Goal: Task Accomplishment & Management: Manage account settings

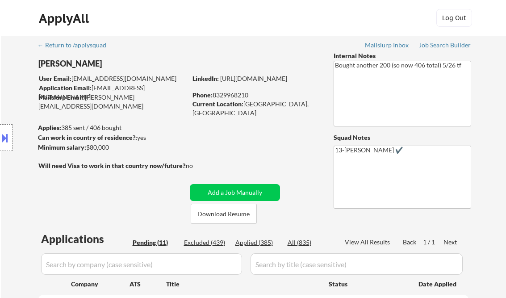
select select ""pending""
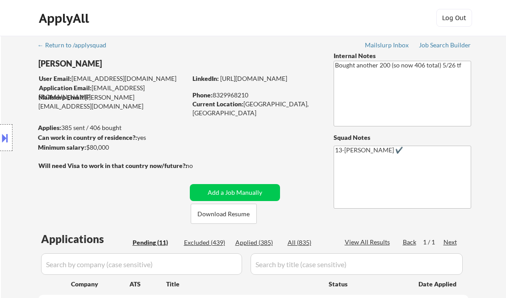
select select ""pending""
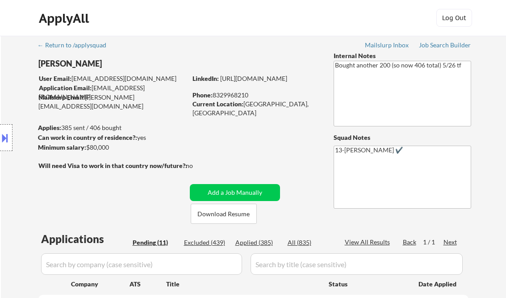
select select ""pending""
click at [444, 43] on div "Job Search Builder" at bounding box center [445, 45] width 52 height 6
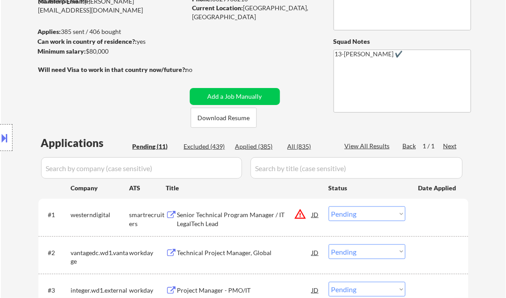
scroll to position [143, 0]
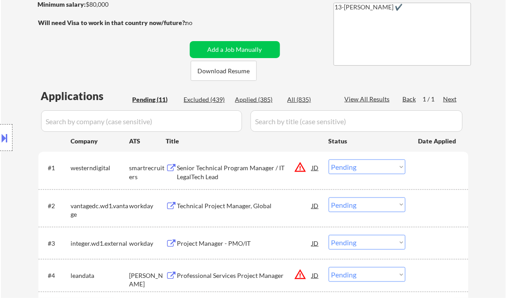
click at [218, 167] on div "Senior Technical Program Manager / IT LegalTech Lead" at bounding box center [244, 171] width 135 height 17
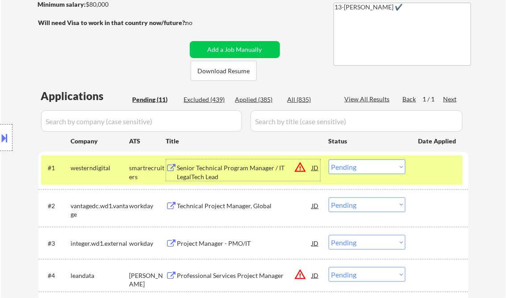
click at [377, 173] on select "Choose an option... Pending Applied Excluded (Questions) Excluded (Expired) Exc…" at bounding box center [367, 166] width 77 height 15
click at [329, 159] on select "Choose an option... Pending Applied Excluded (Questions) Excluded (Expired) Exc…" at bounding box center [367, 166] width 77 height 15
click at [214, 206] on div "Technical Project Manager, Global" at bounding box center [244, 205] width 135 height 9
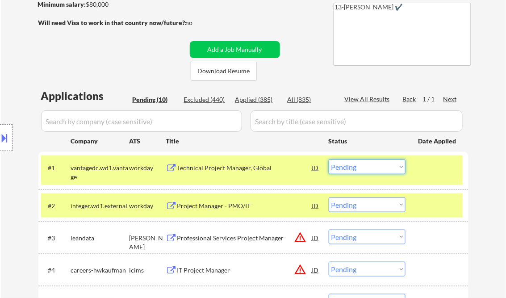
drag, startPoint x: 356, startPoint y: 168, endPoint x: 365, endPoint y: 173, distance: 9.6
click at [356, 168] on select "Choose an option... Pending Applied Excluded (Questions) Excluded (Expired) Exc…" at bounding box center [367, 166] width 77 height 15
click at [329, 159] on select "Choose an option... Pending Applied Excluded (Questions) Excluded (Expired) Exc…" at bounding box center [367, 166] width 77 height 15
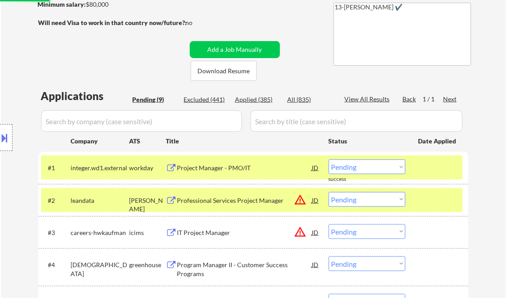
click at [248, 170] on div "Project Manager - PMO/IT" at bounding box center [244, 167] width 135 height 9
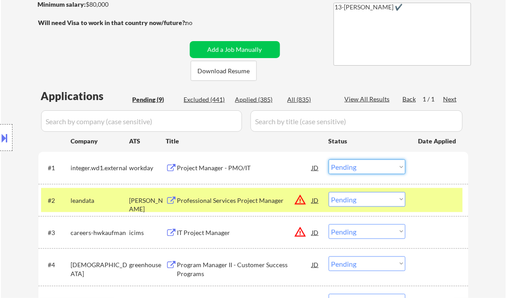
click at [367, 171] on select "Choose an option... Pending Applied Excluded (Questions) Excluded (Expired) Exc…" at bounding box center [367, 166] width 77 height 15
click at [329, 159] on select "Choose an option... Pending Applied Excluded (Questions) Excluded (Expired) Exc…" at bounding box center [367, 166] width 77 height 15
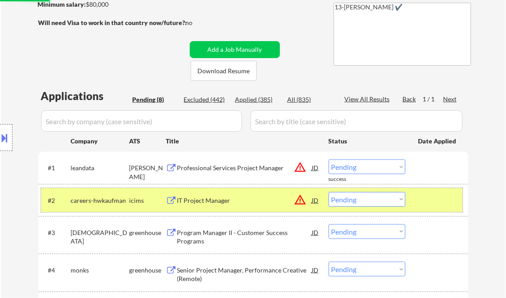
click at [440, 197] on div at bounding box center [438, 200] width 39 height 16
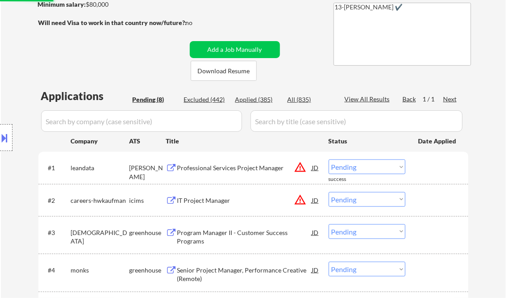
click at [213, 168] on div "Professional Services Project Manager" at bounding box center [244, 167] width 135 height 9
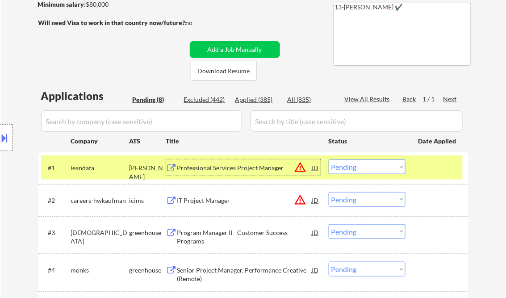
click at [300, 167] on button "warning_amber" at bounding box center [300, 167] width 13 height 13
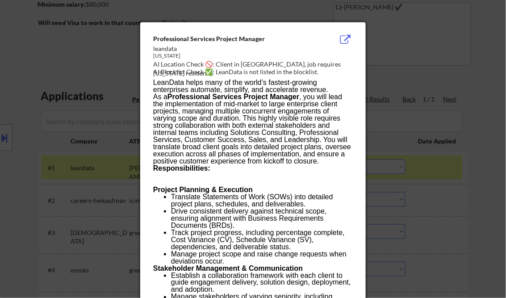
click at [482, 89] on div at bounding box center [253, 149] width 506 height 298
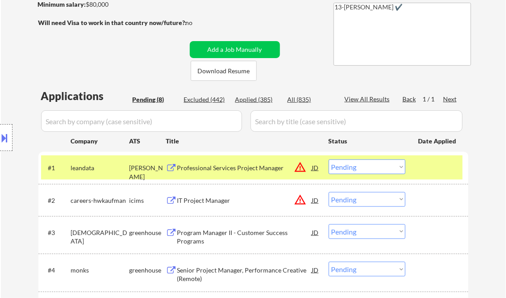
drag, startPoint x: 366, startPoint y: 167, endPoint x: 373, endPoint y: 171, distance: 8.4
click at [366, 167] on select "Choose an option... Pending Applied Excluded (Questions) Excluded (Expired) Exc…" at bounding box center [367, 166] width 77 height 15
click at [329, 159] on select "Choose an option... Pending Applied Excluded (Questions) Excluded (Expired) Exc…" at bounding box center [367, 166] width 77 height 15
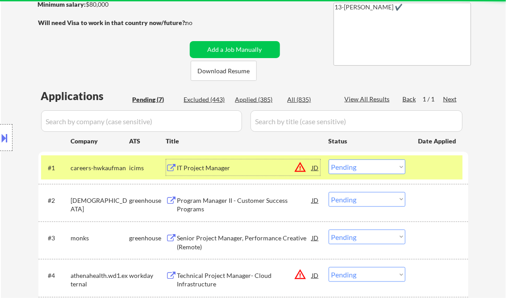
click at [206, 173] on div "IT Project Manager" at bounding box center [244, 167] width 135 height 16
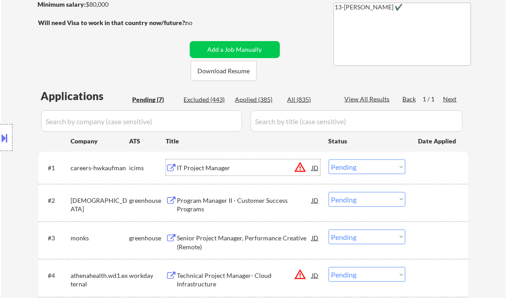
click at [357, 170] on select "Choose an option... Pending Applied Excluded (Questions) Excluded (Expired) Exc…" at bounding box center [367, 166] width 77 height 15
click at [329, 159] on select "Choose an option... Pending Applied Excluded (Questions) Excluded (Expired) Exc…" at bounding box center [367, 166] width 77 height 15
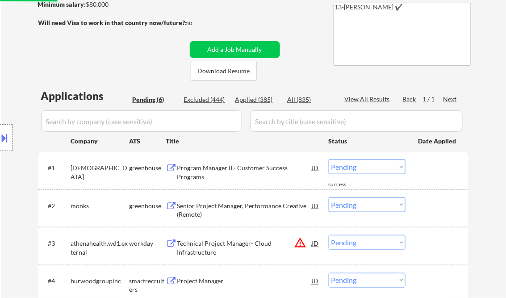
click at [223, 167] on div "Program Manager II - Customer Success Programs" at bounding box center [244, 171] width 135 height 17
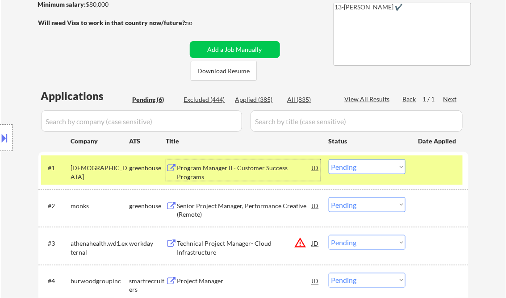
click at [361, 172] on select "Choose an option... Pending Applied Excluded (Questions) Excluded (Expired) Exc…" at bounding box center [367, 166] width 77 height 15
click at [329, 159] on select "Choose an option... Pending Applied Excluded (Questions) Excluded (Expired) Exc…" at bounding box center [367, 166] width 77 height 15
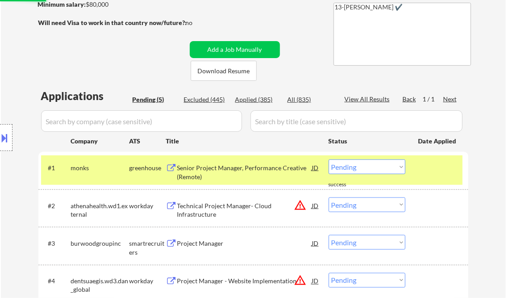
click at [240, 171] on div "Senior Project Manager, Performance Creative (Remote)" at bounding box center [244, 171] width 135 height 17
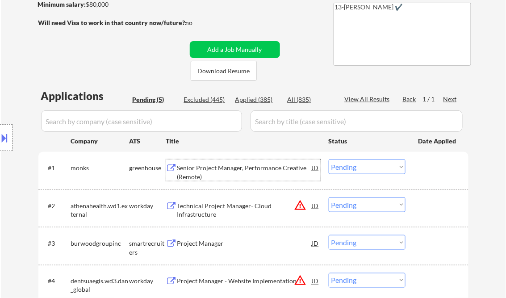
click at [375, 169] on select "Choose an option... Pending Applied Excluded (Questions) Excluded (Expired) Exc…" at bounding box center [367, 166] width 77 height 15
click at [329, 159] on select "Choose an option... Pending Applied Excluded (Questions) Excluded (Expired) Exc…" at bounding box center [367, 166] width 77 height 15
click at [236, 205] on div "Technical Project Manager- Cloud Infrastructure" at bounding box center [244, 209] width 135 height 17
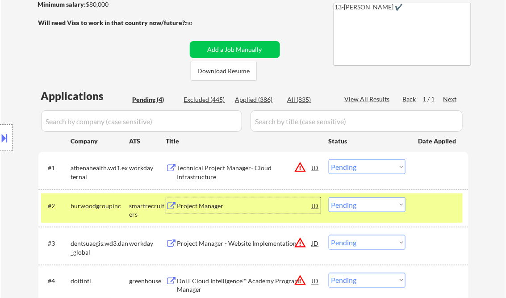
click at [369, 167] on select "Choose an option... Pending Applied Excluded (Questions) Excluded (Expired) Exc…" at bounding box center [367, 166] width 77 height 15
click at [329, 159] on select "Choose an option... Pending Applied Excluded (Questions) Excluded (Expired) Exc…" at bounding box center [367, 166] width 77 height 15
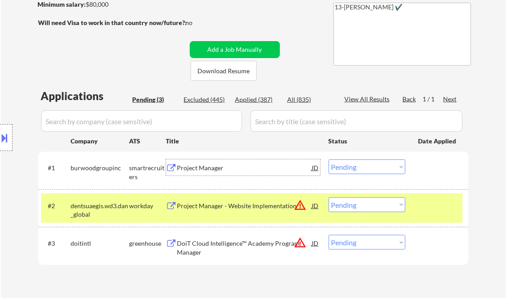
click at [211, 164] on div "Project Manager" at bounding box center [244, 167] width 135 height 9
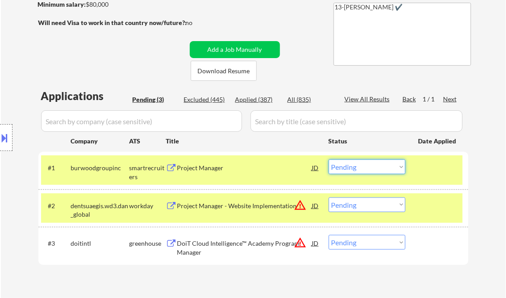
drag, startPoint x: 368, startPoint y: 165, endPoint x: 371, endPoint y: 174, distance: 9.3
click at [368, 165] on select "Choose an option... Pending Applied Excluded (Questions) Excluded (Expired) Exc…" at bounding box center [367, 166] width 77 height 15
click at [329, 159] on select "Choose an option... Pending Applied Excluded (Questions) Excluded (Expired) Exc…" at bounding box center [367, 166] width 77 height 15
click at [212, 209] on div "Project Manager - Website Implementation" at bounding box center [244, 205] width 135 height 9
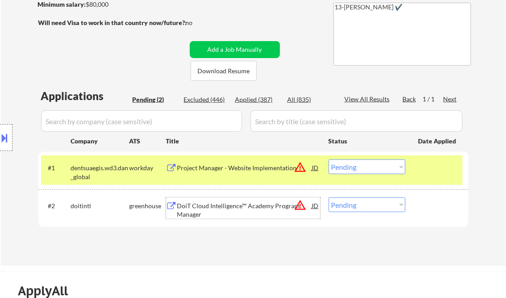
drag, startPoint x: 366, startPoint y: 167, endPoint x: 377, endPoint y: 174, distance: 13.0
click at [366, 167] on select "Choose an option... Pending Applied Excluded (Questions) Excluded (Expired) Exc…" at bounding box center [367, 166] width 77 height 15
click at [329, 159] on select "Choose an option... Pending Applied Excluded (Questions) Excluded (Expired) Exc…" at bounding box center [367, 166] width 77 height 15
click at [218, 205] on div "DoiT Cloud Intelligence™ Academy Program Manager" at bounding box center [244, 209] width 135 height 17
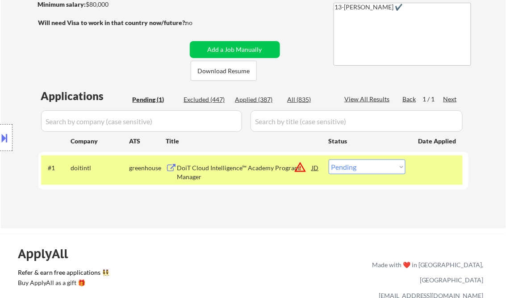
click at [363, 166] on select "Choose an option... Pending Applied Excluded (Questions) Excluded (Expired) Exc…" at bounding box center [367, 166] width 77 height 15
select select ""excluded__location_""
click at [329, 159] on select "Choose an option... Pending Applied Excluded (Questions) Excluded (Expired) Exc…" at bounding box center [367, 166] width 77 height 15
click at [250, 226] on div "← Return to /applysquad Mailslurp Inbox Job Search Builder Victor Ude User Emai…" at bounding box center [253, 60] width 505 height 335
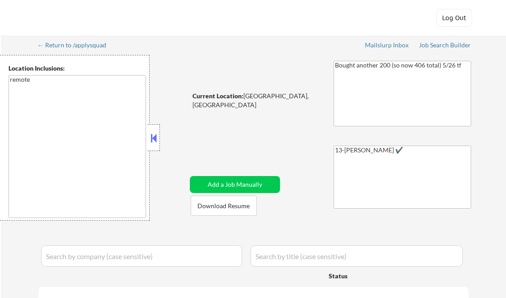
select select ""pending""
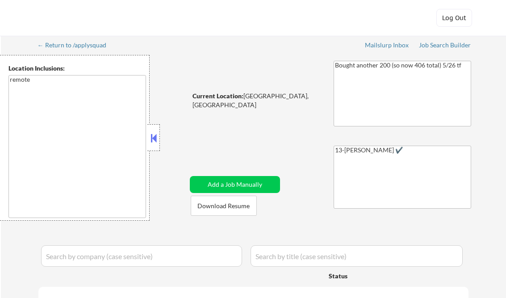
select select ""pending""
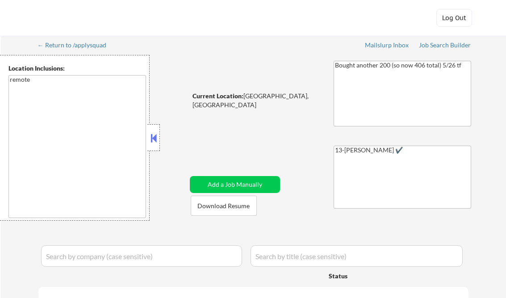
select select ""pending""
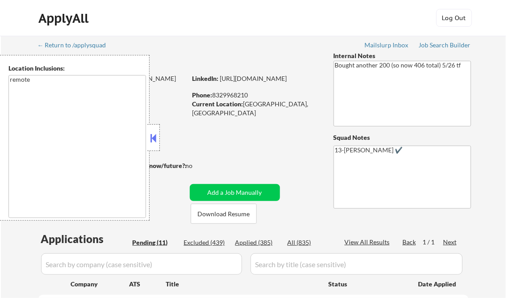
scroll to position [162, 0]
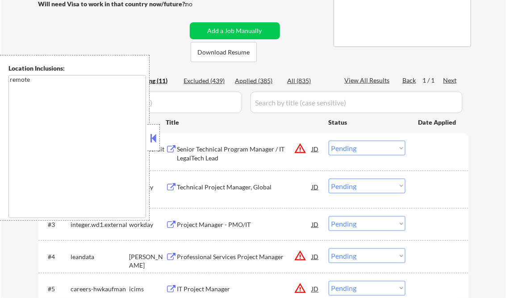
click at [156, 140] on button at bounding box center [154, 137] width 10 height 13
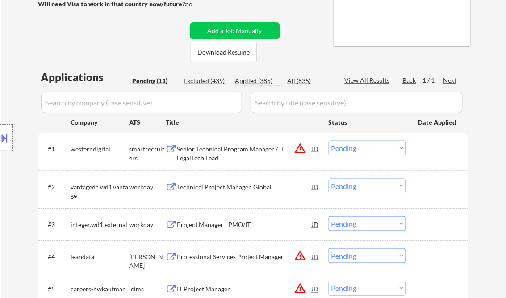
click at [251, 84] on div "Applied (385)" at bounding box center [257, 80] width 45 height 9
click at [357, 78] on div "View All Results" at bounding box center [369, 80] width 48 height 9
select select ""applied""
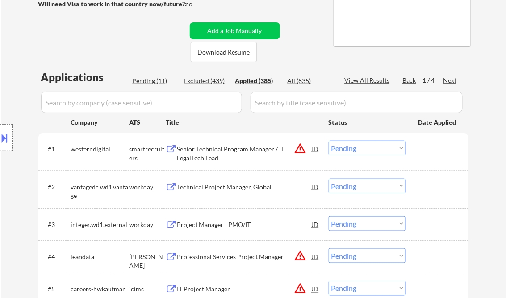
select select ""applied""
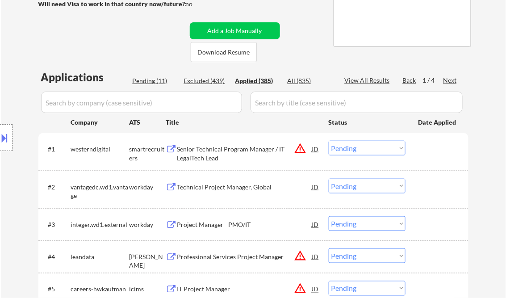
select select ""applied""
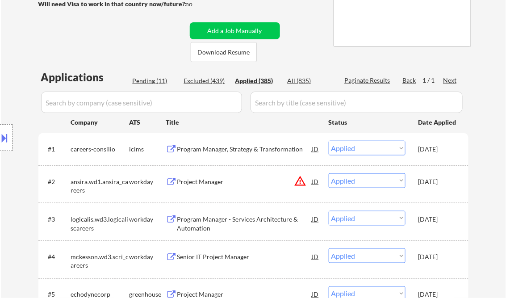
select select ""applied""
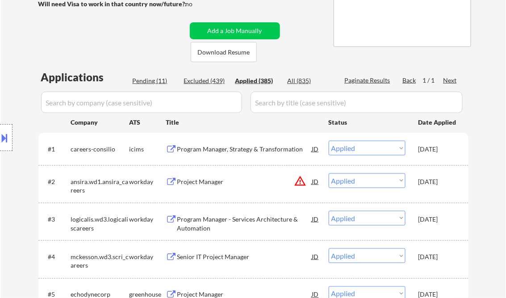
select select ""applied""
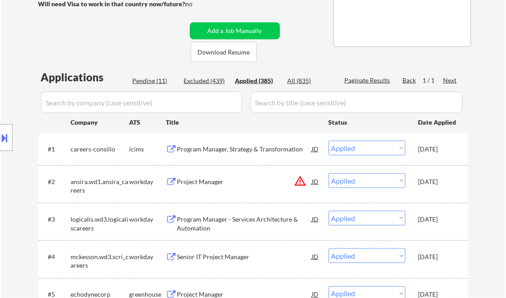
select select ""applied""
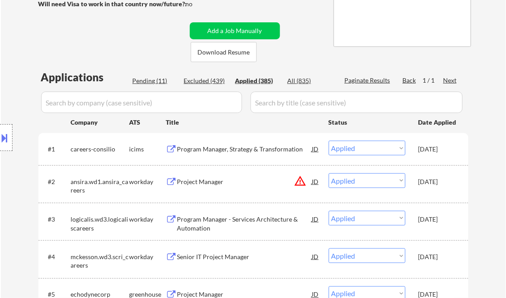
select select ""applied""
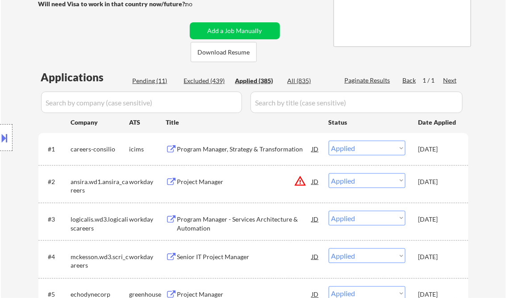
select select ""applied""
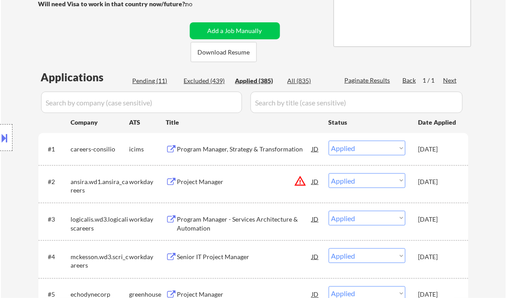
select select ""applied""
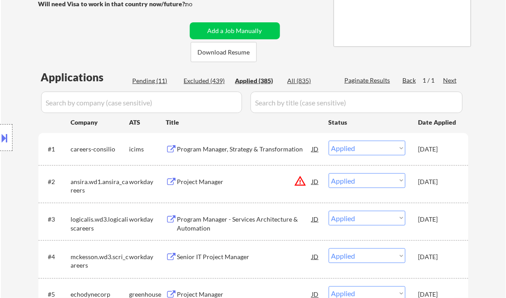
select select ""applied""
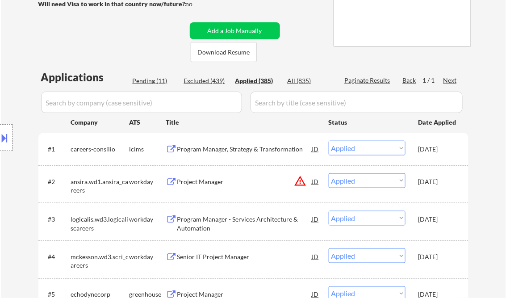
select select ""applied""
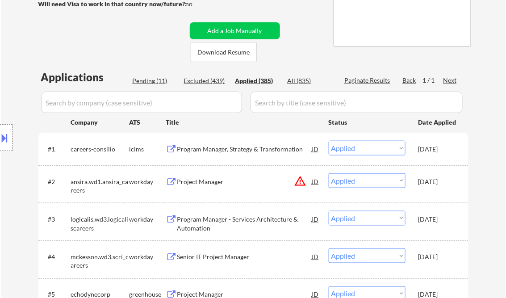
select select ""applied""
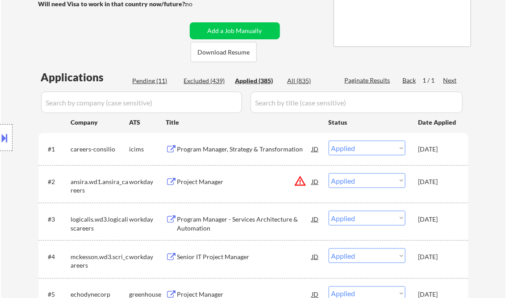
select select ""applied""
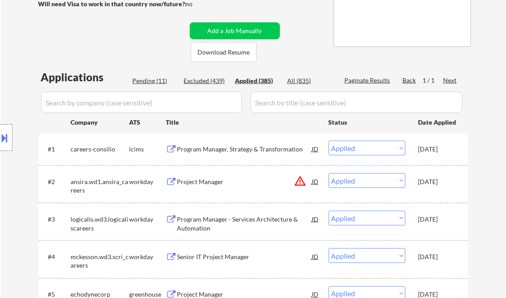
select select ""applied""
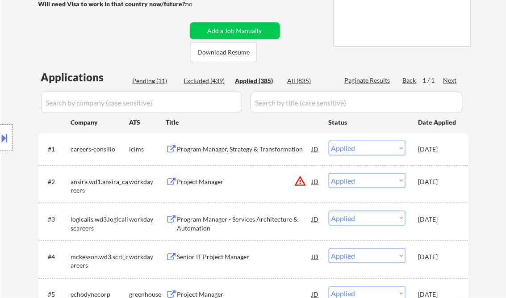
select select ""applied""
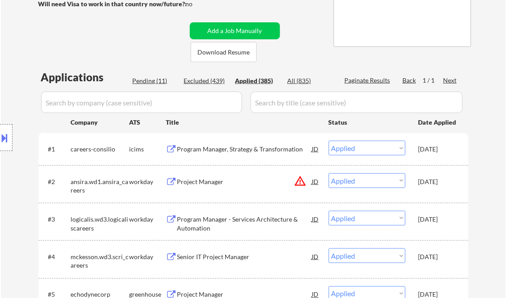
select select ""applied""
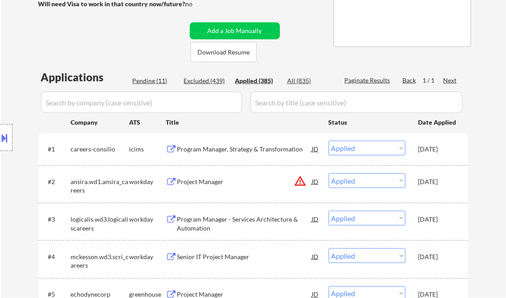
select select ""applied""
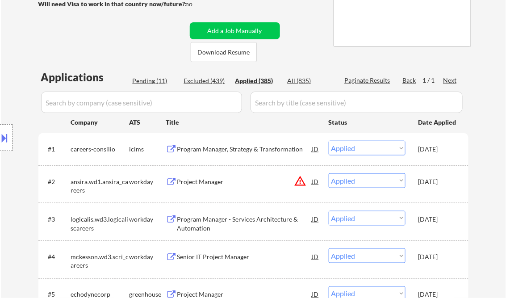
select select ""applied""
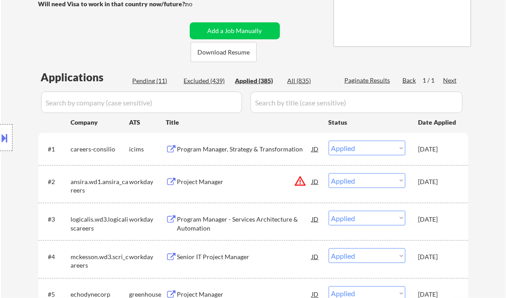
select select ""applied""
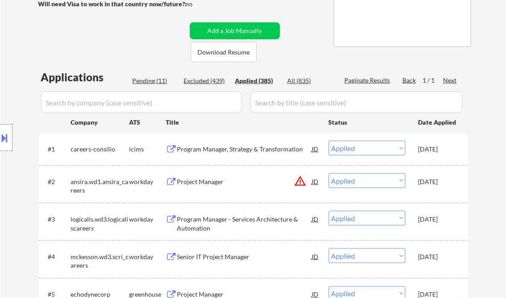
select select ""applied""
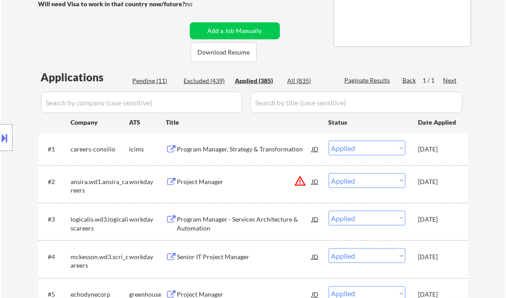
select select ""applied""
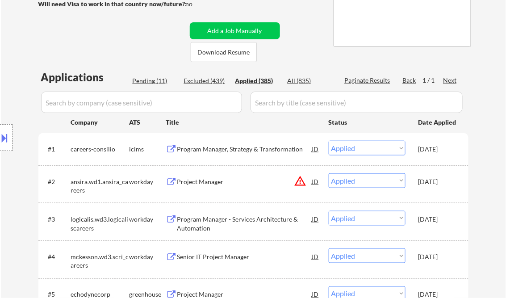
select select ""applied""
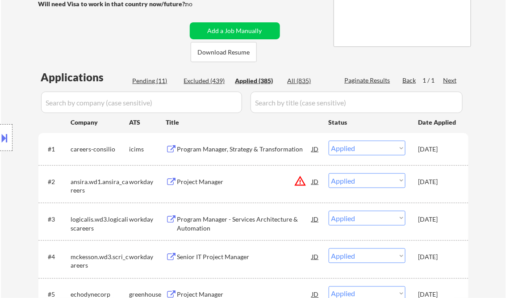
select select ""applied""
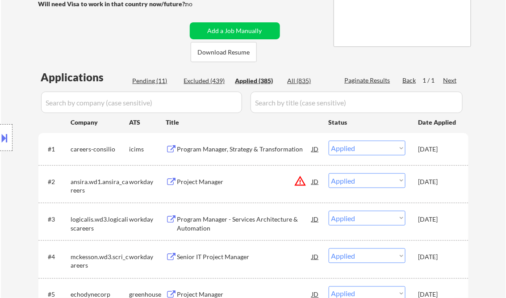
select select ""applied""
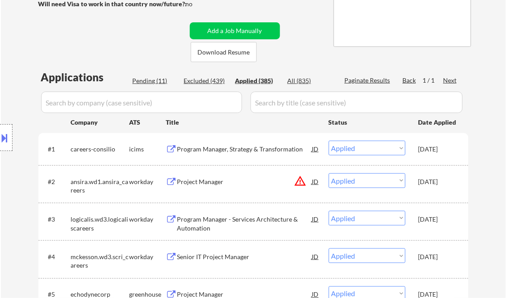
select select ""applied""
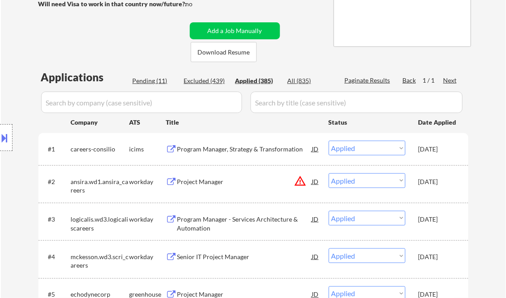
select select ""applied""
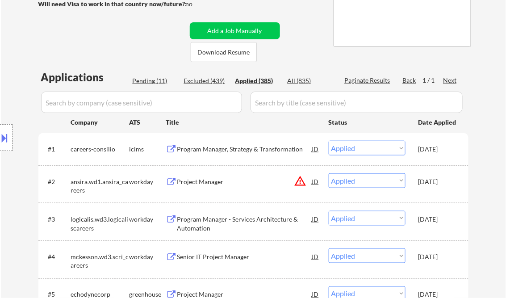
select select ""applied""
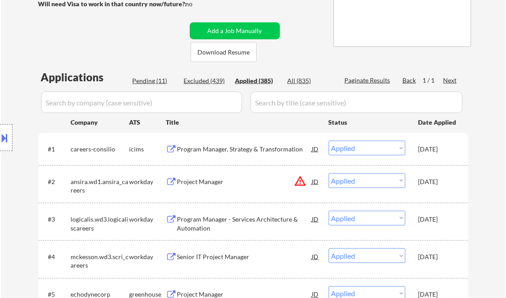
select select ""applied""
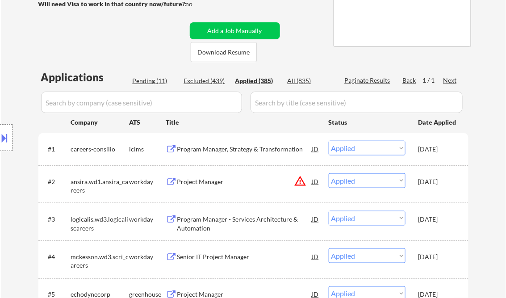
select select ""applied""
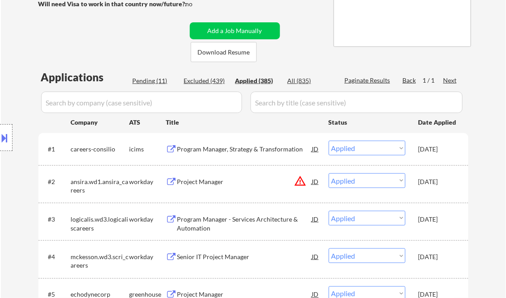
select select ""applied""
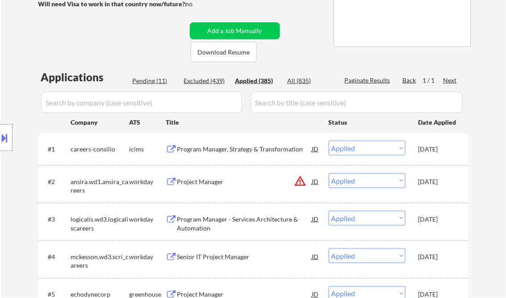
select select ""applied""
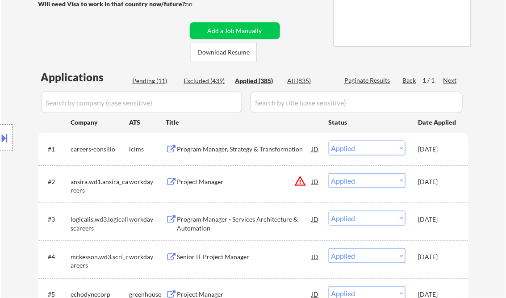
select select ""applied""
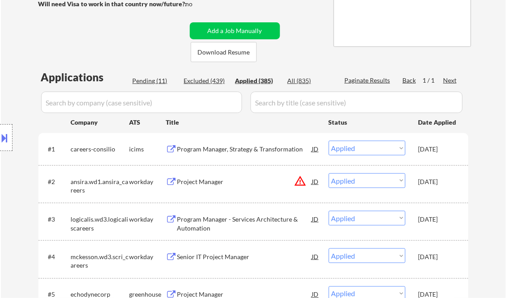
select select ""applied""
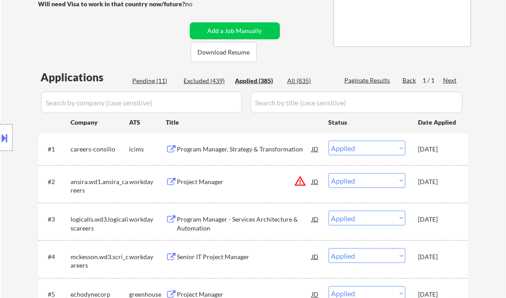
select select ""applied""
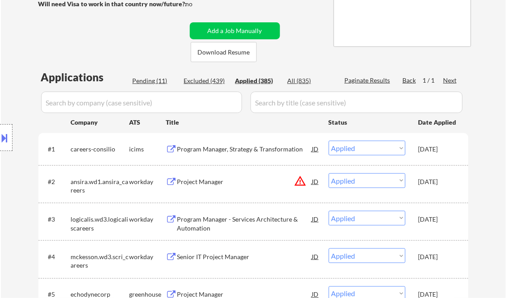
select select ""applied""
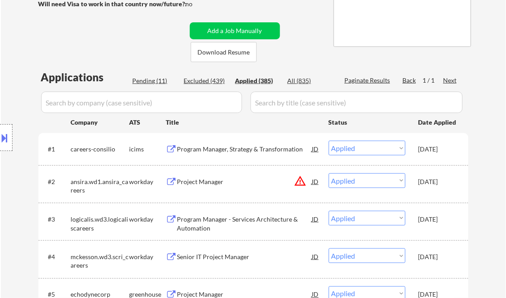
select select ""applied""
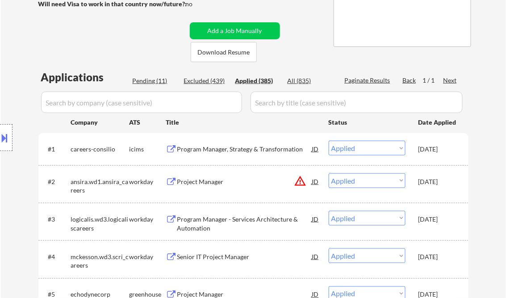
select select ""applied""
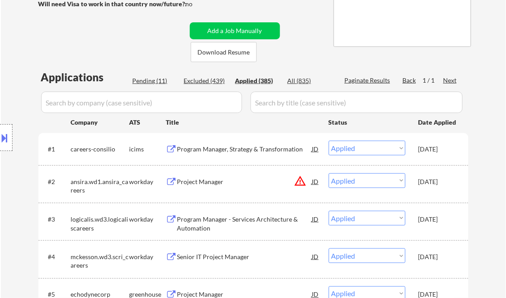
select select ""applied""
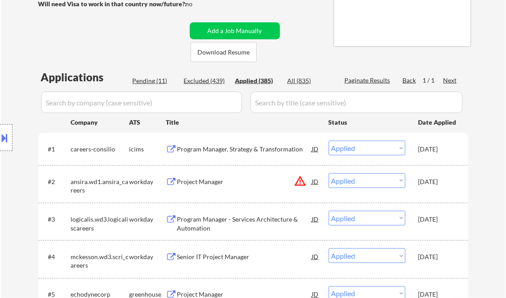
select select ""applied""
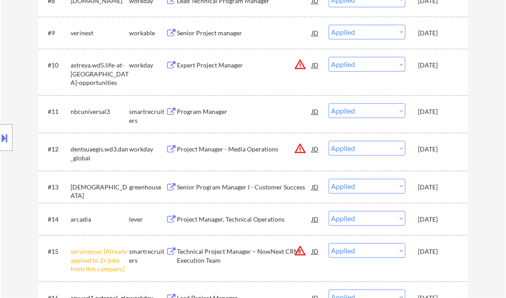
scroll to position [3583, 0]
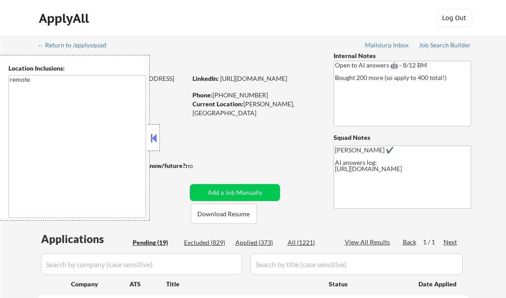
select select ""pending""
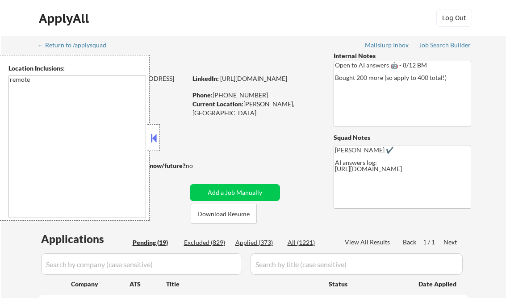
select select ""pending""
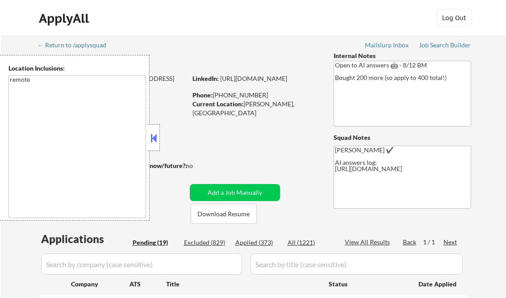
select select ""pending""
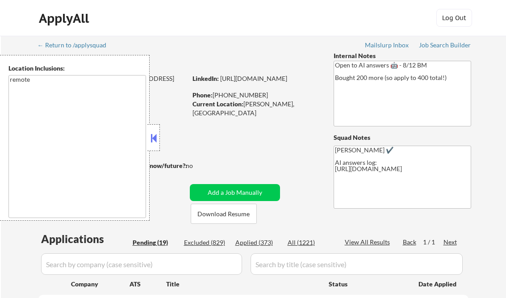
select select ""pending""
click at [154, 136] on button at bounding box center [154, 137] width 10 height 13
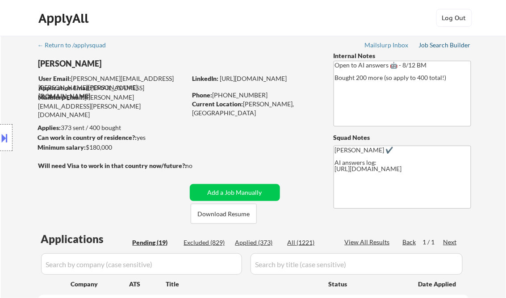
click at [450, 46] on div "Job Search Builder" at bounding box center [445, 45] width 52 height 6
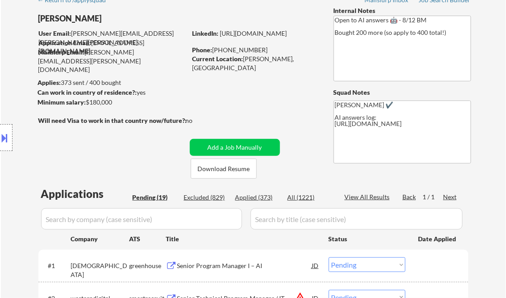
scroll to position [107, 0]
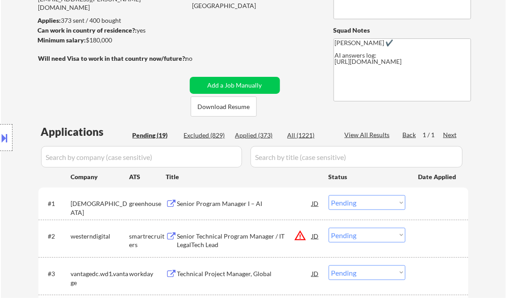
click at [212, 203] on div "Senior Program Manager I – AI" at bounding box center [244, 203] width 135 height 9
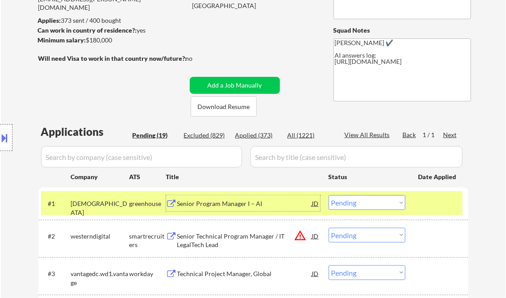
drag, startPoint x: 361, startPoint y: 207, endPoint x: 366, endPoint y: 220, distance: 13.7
click at [361, 207] on select "Choose an option... Pending Applied Excluded (Questions) Excluded (Expired) Exc…" at bounding box center [367, 202] width 77 height 15
click at [329, 195] on select "Choose an option... Pending Applied Excluded (Questions) Excluded (Expired) Exc…" at bounding box center [367, 202] width 77 height 15
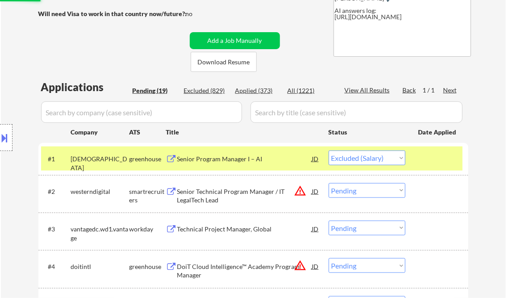
scroll to position [179, 0]
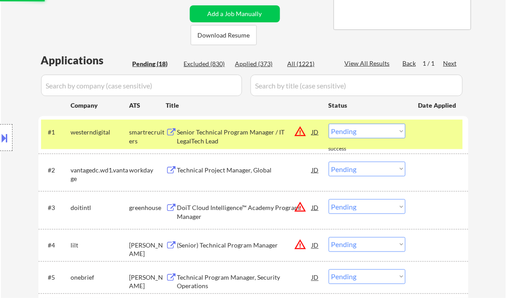
click at [220, 136] on div "Senior Technical Program Manager / IT LegalTech Lead" at bounding box center [244, 136] width 135 height 17
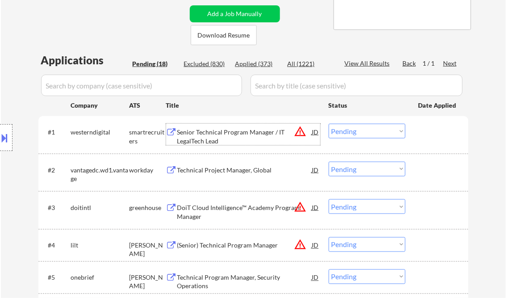
click at [369, 134] on select "Choose an option... Pending Applied Excluded (Questions) Excluded (Expired) Exc…" at bounding box center [367, 131] width 77 height 15
click at [329, 124] on select "Choose an option... Pending Applied Excluded (Questions) Excluded (Expired) Exc…" at bounding box center [367, 131] width 77 height 15
click at [240, 169] on div "Technical Project Manager, Global" at bounding box center [244, 170] width 135 height 9
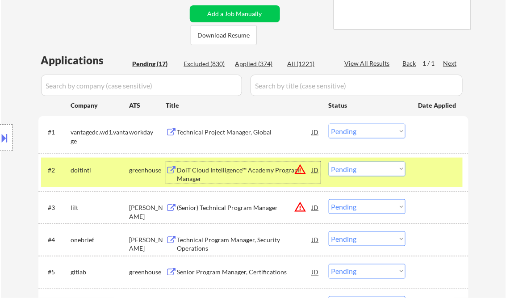
click at [359, 127] on select "Choose an option... Pending Applied Excluded (Questions) Excluded (Expired) Exc…" at bounding box center [367, 131] width 77 height 15
click at [329, 124] on select "Choose an option... Pending Applied Excluded (Questions) Excluded (Expired) Exc…" at bounding box center [367, 131] width 77 height 15
click at [436, 173] on div at bounding box center [438, 170] width 39 height 16
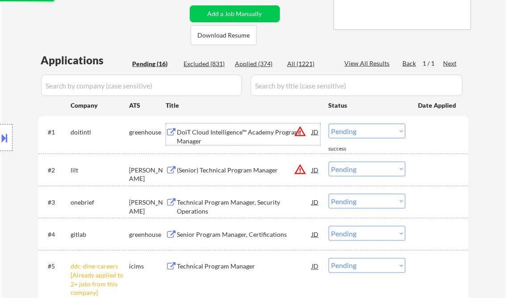
click at [223, 134] on div "DoiT Cloud Intelligence™ Academy Program Manager" at bounding box center [244, 136] width 135 height 17
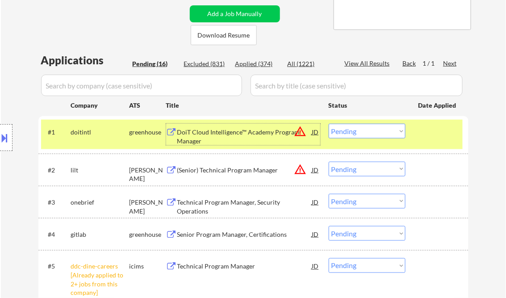
click at [358, 137] on select "Choose an option... Pending Applied Excluded (Questions) Excluded (Expired) Exc…" at bounding box center [367, 131] width 77 height 15
click at [329, 124] on select "Choose an option... Pending Applied Excluded (Questions) Excluded (Expired) Exc…" at bounding box center [367, 131] width 77 height 15
click at [230, 170] on div "(Senior) Technical Program Manager" at bounding box center [244, 170] width 135 height 9
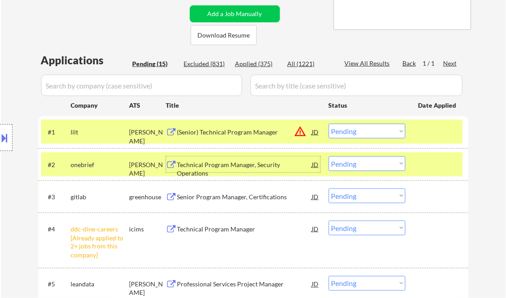
click at [348, 134] on select "Choose an option... Pending Applied Excluded (Questions) Excluded (Expired) Exc…" at bounding box center [367, 131] width 77 height 15
click at [329, 124] on select "Choose an option... Pending Applied Excluded (Questions) Excluded (Expired) Exc…" at bounding box center [367, 131] width 77 height 15
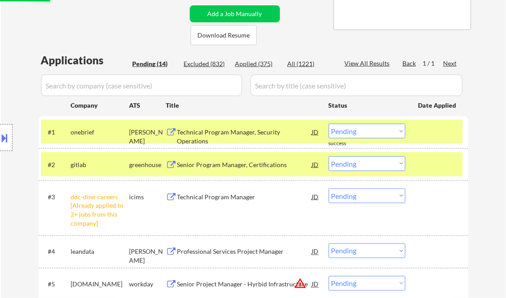
click at [222, 132] on div "Technical Program Manager, Security Operations" at bounding box center [244, 136] width 135 height 17
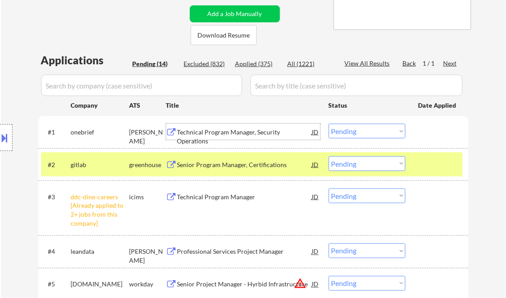
drag, startPoint x: 369, startPoint y: 132, endPoint x: 369, endPoint y: 138, distance: 5.8
click at [369, 132] on select "Choose an option... Pending Applied Excluded (Questions) Excluded (Expired) Exc…" at bounding box center [367, 131] width 77 height 15
click at [329, 124] on select "Choose an option... Pending Applied Excluded (Questions) Excluded (Expired) Exc…" at bounding box center [367, 131] width 77 height 15
click at [253, 163] on div "Senior Program Manager, Certifications" at bounding box center [244, 164] width 135 height 9
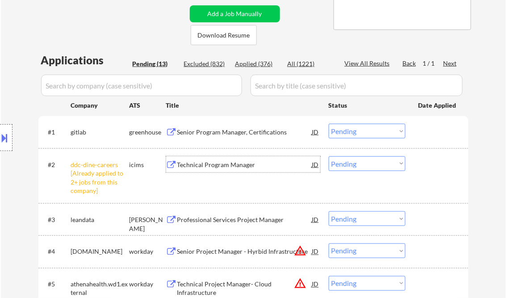
click at [367, 133] on select "Choose an option... Pending Applied Excluded (Questions) Excluded (Expired) Exc…" at bounding box center [367, 131] width 77 height 15
click at [329, 124] on select "Choose an option... Pending Applied Excluded (Questions) Excluded (Expired) Exc…" at bounding box center [367, 131] width 77 height 15
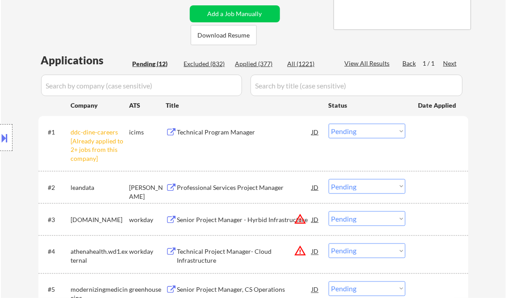
drag, startPoint x: 347, startPoint y: 134, endPoint x: 351, endPoint y: 137, distance: 4.8
click at [347, 134] on select "Choose an option... Pending Applied Excluded (Questions) Excluded (Expired) Exc…" at bounding box center [367, 131] width 77 height 15
click at [329, 124] on select "Choose an option... Pending Applied Excluded (Questions) Excluded (Expired) Exc…" at bounding box center [367, 131] width 77 height 15
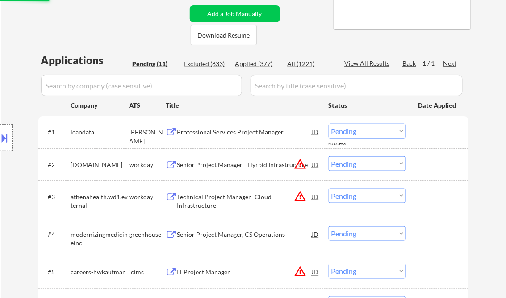
click at [236, 132] on div "Professional Services Project Manager" at bounding box center [244, 132] width 135 height 9
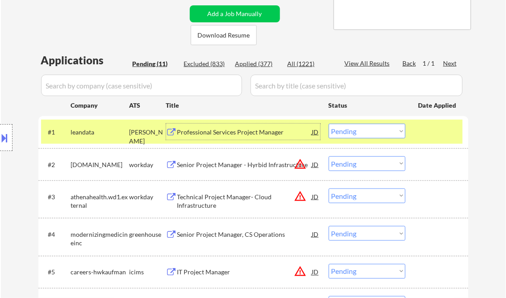
click at [355, 128] on select "Choose an option... Pending Applied Excluded (Questions) Excluded (Expired) Exc…" at bounding box center [367, 131] width 77 height 15
click at [329, 124] on select "Choose an option... Pending Applied Excluded (Questions) Excluded (Expired) Exc…" at bounding box center [367, 131] width 77 height 15
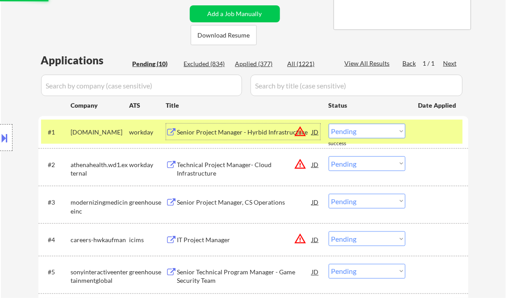
click at [247, 132] on div "Senior Project Manager - Hyrbid Infrastructure" at bounding box center [244, 132] width 135 height 9
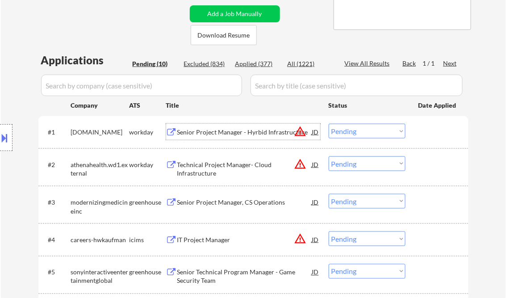
drag, startPoint x: 391, startPoint y: 131, endPoint x: 392, endPoint y: 138, distance: 6.8
click at [391, 130] on select "Choose an option... Pending Applied Excluded (Questions) Excluded (Expired) Exc…" at bounding box center [367, 131] width 77 height 15
click at [329, 124] on select "Choose an option... Pending Applied Excluded (Questions) Excluded (Expired) Exc…" at bounding box center [367, 131] width 77 height 15
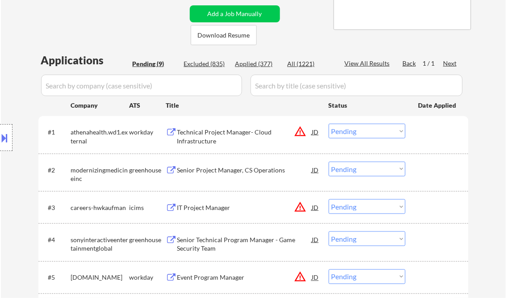
click at [270, 132] on div "Technical Project Manager- Cloud Infrastructure" at bounding box center [244, 136] width 135 height 17
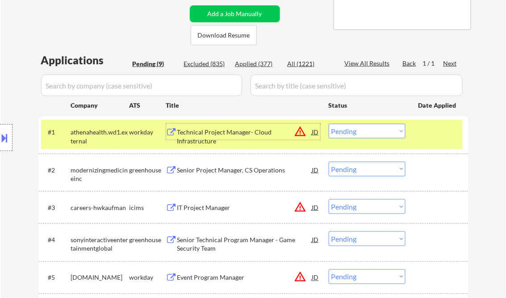
click at [263, 137] on div "Technical Project Manager- Cloud Infrastructure" at bounding box center [244, 132] width 135 height 16
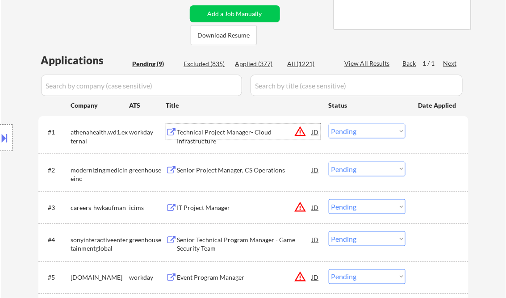
drag, startPoint x: 349, startPoint y: 132, endPoint x: 357, endPoint y: 139, distance: 10.5
click at [349, 132] on select "Choose an option... Pending Applied Excluded (Questions) Excluded (Expired) Exc…" at bounding box center [367, 131] width 77 height 15
click at [329, 124] on select "Choose an option... Pending Applied Excluded (Questions) Excluded (Expired) Exc…" at bounding box center [367, 131] width 77 height 15
click at [239, 169] on div "Senior Project Manager, CS Operations" at bounding box center [244, 170] width 135 height 9
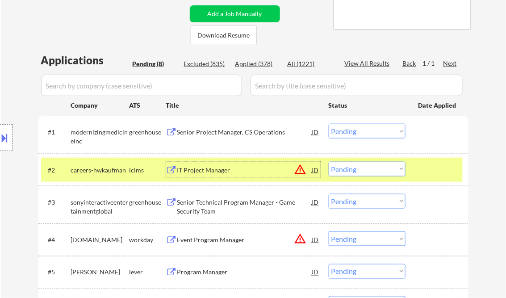
click at [361, 134] on select "Choose an option... Pending Applied Excluded (Questions) Excluded (Expired) Exc…" at bounding box center [367, 131] width 77 height 15
click at [329, 124] on select "Choose an option... Pending Applied Excluded (Questions) Excluded (Expired) Exc…" at bounding box center [367, 131] width 77 height 15
click at [224, 169] on div "IT Project Manager" at bounding box center [244, 170] width 135 height 9
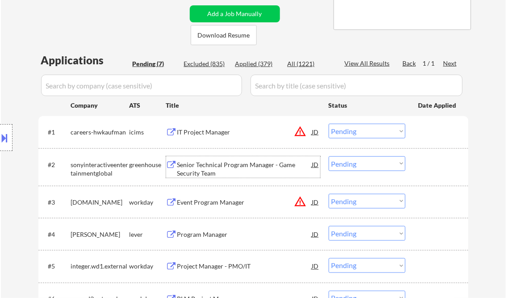
click at [348, 128] on select "Choose an option... Pending Applied Excluded (Questions) Excluded (Expired) Exc…" at bounding box center [367, 131] width 77 height 15
click at [329, 124] on select "Choose an option... Pending Applied Excluded (Questions) Excluded (Expired) Exc…" at bounding box center [367, 131] width 77 height 15
click at [231, 176] on div "Senior Technical Program Manager - Game Security Team" at bounding box center [244, 168] width 135 height 17
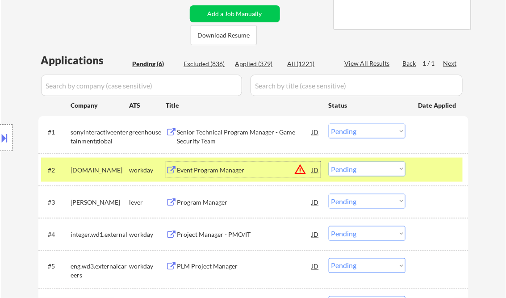
click at [354, 134] on select "Choose an option... Pending Applied Excluded (Questions) Excluded (Expired) Exc…" at bounding box center [367, 131] width 77 height 15
click at [329, 124] on select "Choose an option... Pending Applied Excluded (Questions) Excluded (Expired) Exc…" at bounding box center [367, 131] width 77 height 15
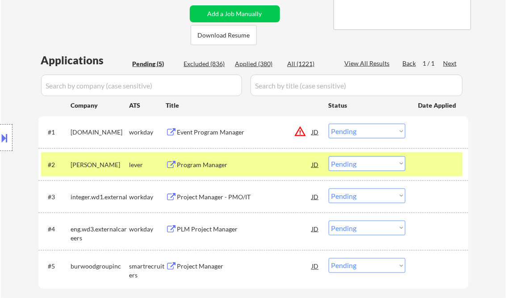
click at [236, 131] on div "Event Program Manager" at bounding box center [244, 132] width 135 height 9
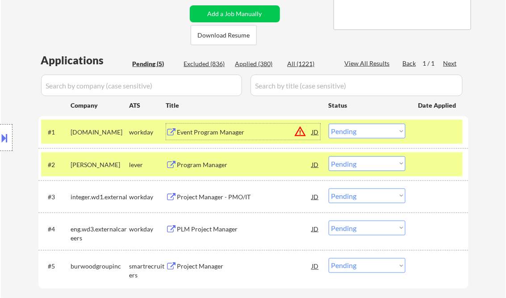
drag, startPoint x: 382, startPoint y: 129, endPoint x: 382, endPoint y: 138, distance: 9.8
click at [382, 129] on select "Choose an option... Pending Applied Excluded (Questions) Excluded (Expired) Exc…" at bounding box center [367, 131] width 77 height 15
select select ""excluded__expired_""
click at [329, 124] on select "Choose an option... Pending Applied Excluded (Questions) Excluded (Expired) Exc…" at bounding box center [367, 131] width 77 height 15
click at [200, 159] on div "Program Manager" at bounding box center [244, 164] width 135 height 16
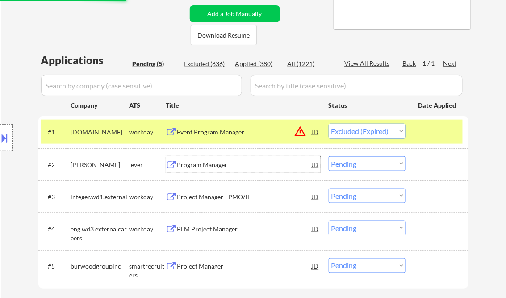
click at [370, 163] on select "Choose an option... Pending Applied Excluded (Questions) Excluded (Expired) Exc…" at bounding box center [367, 163] width 77 height 15
select select ""excluded__salary_""
click at [329, 156] on select "Choose an option... Pending Applied Excluded (Questions) Excluded (Expired) Exc…" at bounding box center [367, 163] width 77 height 15
click at [203, 197] on div "Project Manager - PMO/IT" at bounding box center [244, 197] width 135 height 9
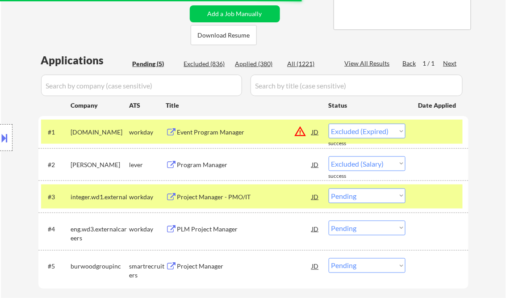
select select ""pending""
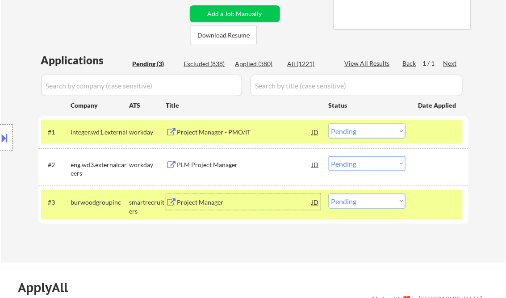
click at [363, 128] on select "Choose an option... Pending Applied Excluded (Questions) Excluded (Expired) Exc…" at bounding box center [367, 131] width 77 height 15
click at [329, 124] on select "Choose an option... Pending Applied Excluded (Questions) Excluded (Expired) Exc…" at bounding box center [367, 131] width 77 height 15
click at [215, 167] on div "PLM Project Manager" at bounding box center [244, 164] width 135 height 9
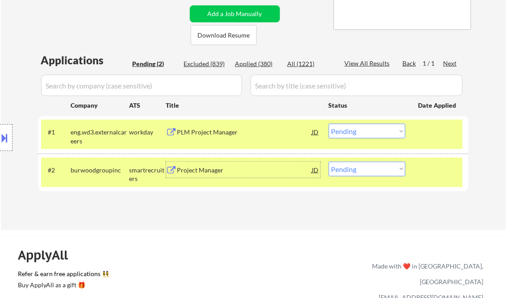
drag, startPoint x: 364, startPoint y: 133, endPoint x: 368, endPoint y: 140, distance: 8.2
click at [364, 133] on select "Choose an option... Pending Applied Excluded (Questions) Excluded (Expired) Exc…" at bounding box center [367, 131] width 77 height 15
click at [329, 124] on select "Choose an option... Pending Applied Excluded (Questions) Excluded (Expired) Exc…" at bounding box center [367, 131] width 77 height 15
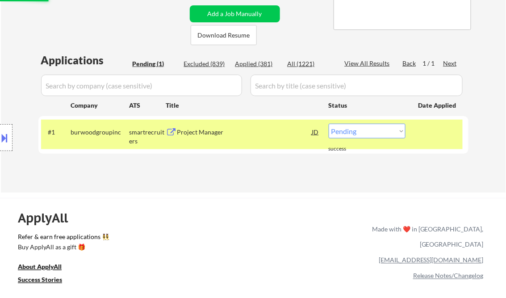
click at [207, 172] on div "Applications Pending (1) Excluded (839) Applied (381) All (1221) View All Resul…" at bounding box center [253, 114] width 430 height 123
click at [214, 132] on div "Project Manager" at bounding box center [244, 132] width 135 height 9
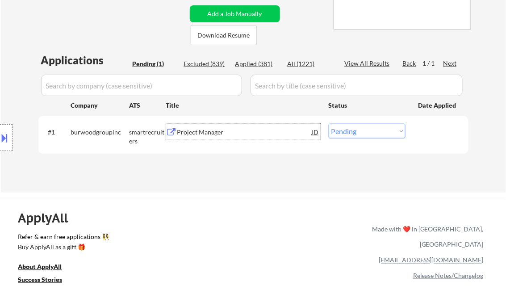
drag, startPoint x: 354, startPoint y: 132, endPoint x: 357, endPoint y: 136, distance: 4.8
click at [354, 132] on select "Choose an option... Pending Applied Excluded (Questions) Excluded (Expired) Exc…" at bounding box center [367, 131] width 77 height 15
select select ""excluded__salary_""
click at [329, 124] on select "Choose an option... Pending Applied Excluded (Questions) Excluded (Expired) Exc…" at bounding box center [367, 131] width 77 height 15
click at [228, 181] on div "← Return to /applysquad Mailslurp Inbox Job Search Builder Charles Hirsch User …" at bounding box center [254, 21] width 446 height 328
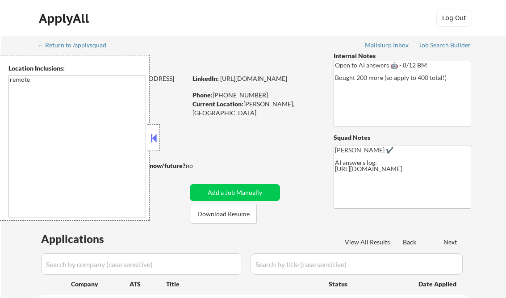
select select ""pending""
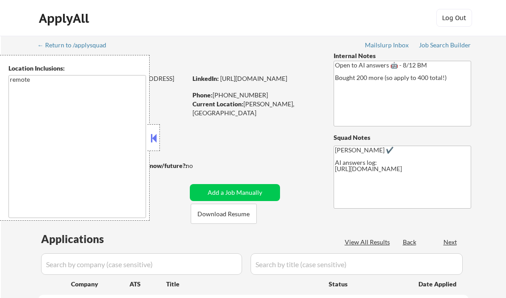
select select ""pending""
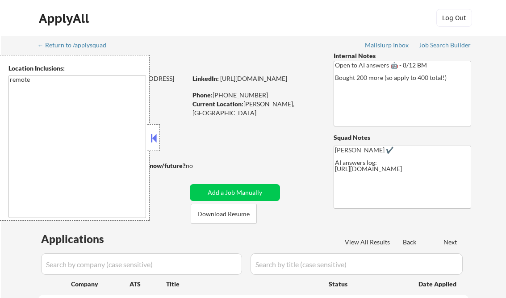
select select ""pending""
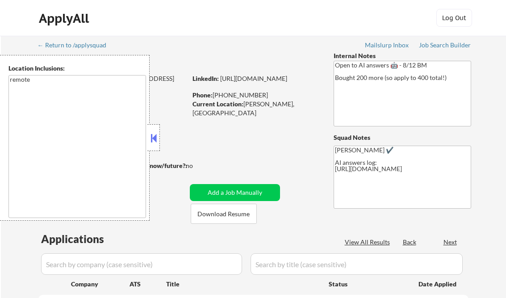
select select ""pending""
click at [155, 129] on div at bounding box center [153, 137] width 13 height 27
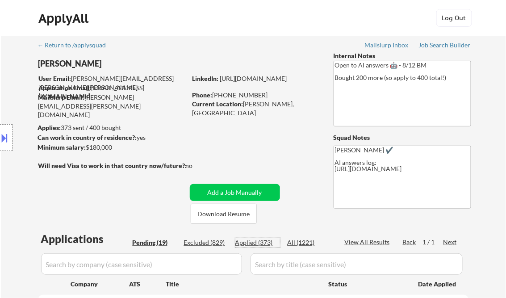
drag, startPoint x: 262, startPoint y: 243, endPoint x: 302, endPoint y: 243, distance: 40.7
click at [262, 243] on div "Applied (373)" at bounding box center [257, 242] width 45 height 9
click at [353, 242] on div "View All Results" at bounding box center [369, 242] width 48 height 9
select select ""applied""
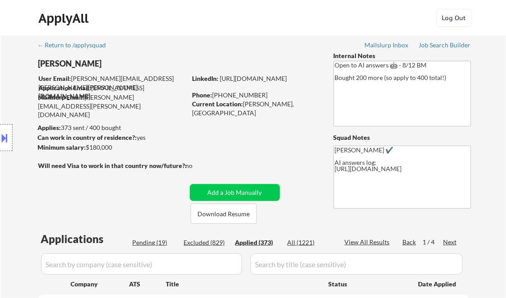
select select ""applied""
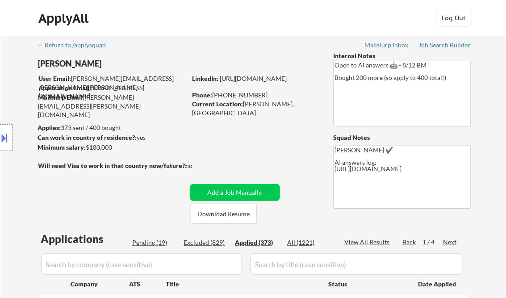
select select ""applied""
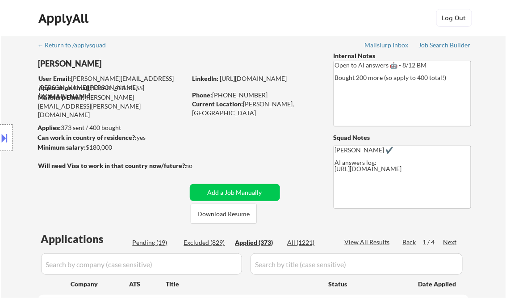
select select ""applied""
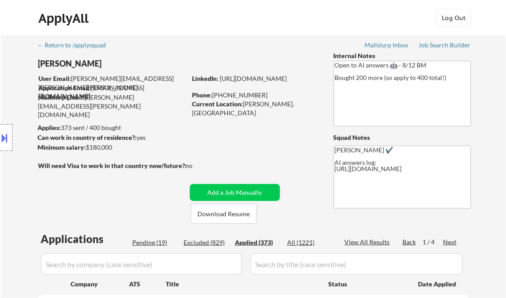
select select ""applied""
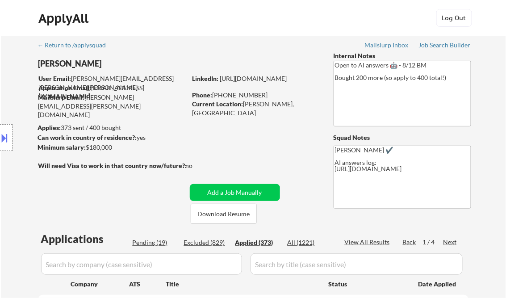
select select ""applied""
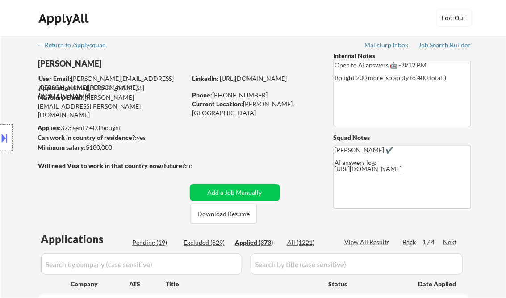
select select ""applied""
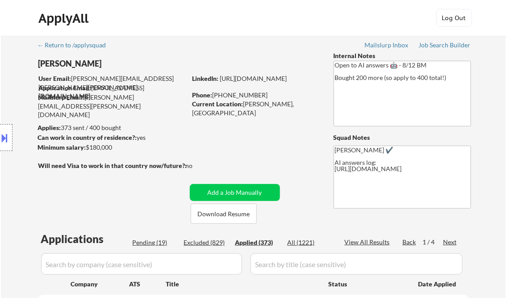
select select ""applied""
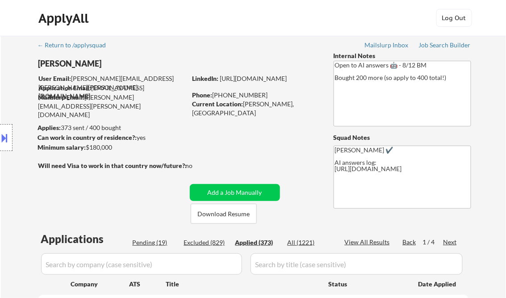
select select ""applied""
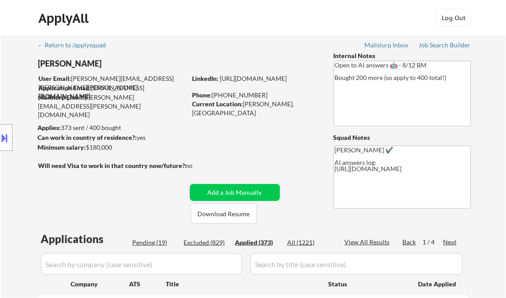
select select ""applied""
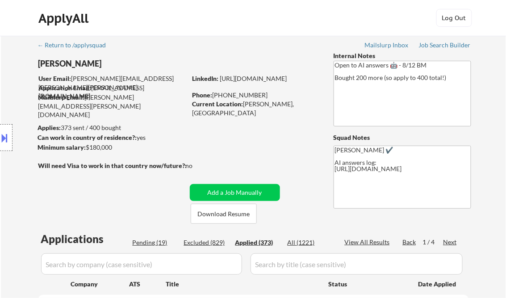
select select ""applied""
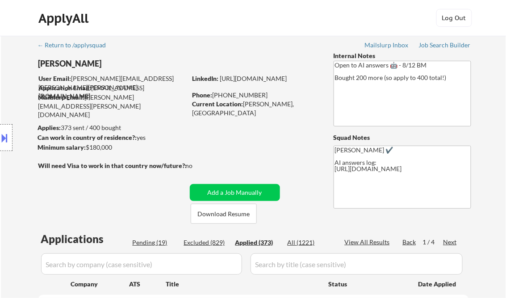
select select ""applied""
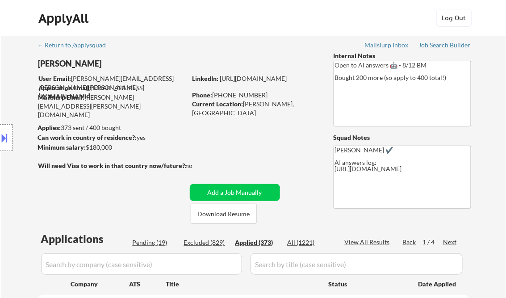
select select ""applied""
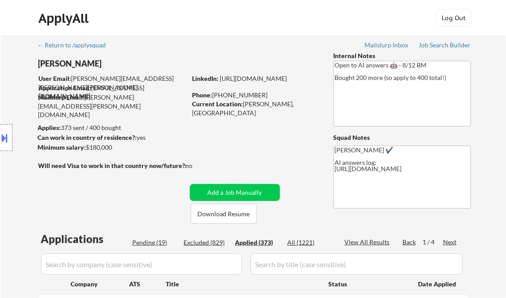
select select ""applied""
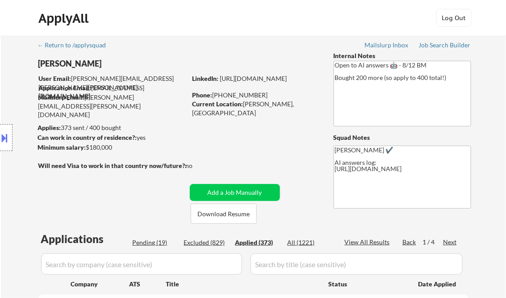
select select ""applied""
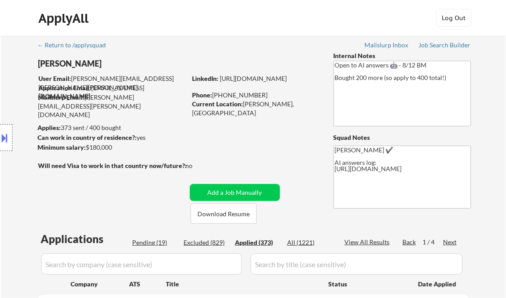
select select ""applied""
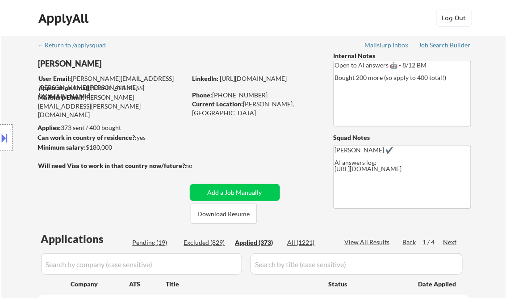
select select ""applied""
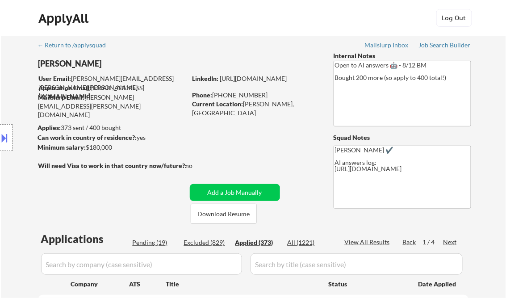
select select ""applied""
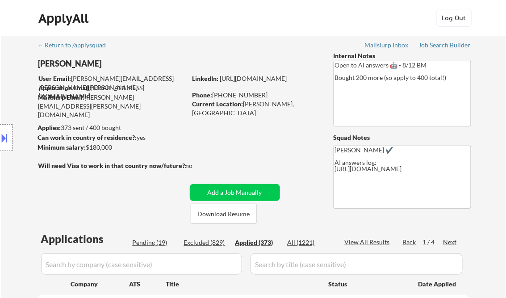
select select ""applied""
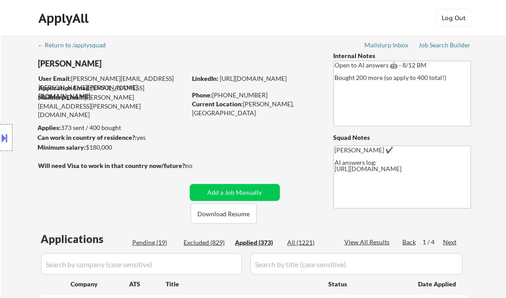
select select ""applied""
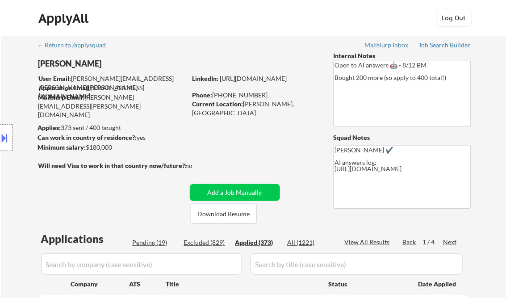
select select ""applied""
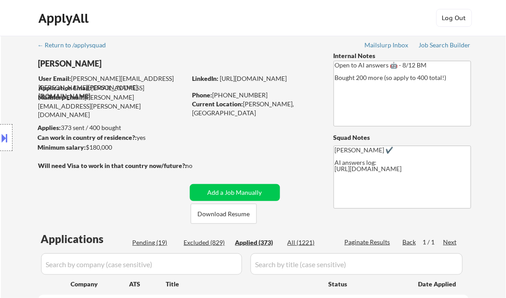
select select ""applied""
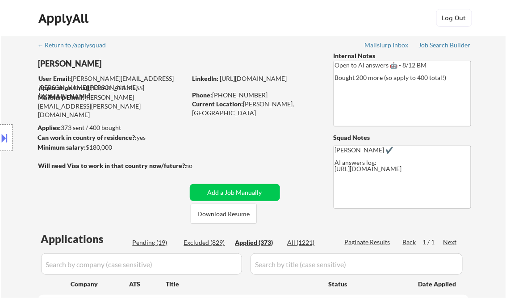
select select ""applied""
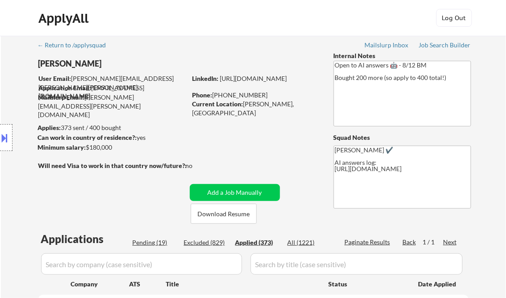
select select ""applied""
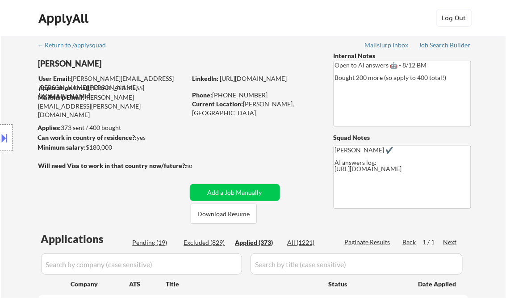
select select ""applied""
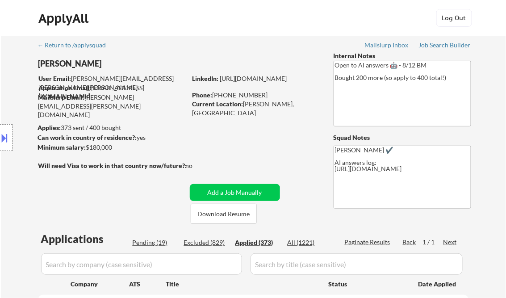
select select ""applied""
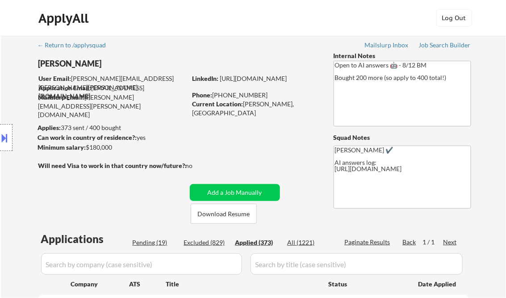
select select ""applied""
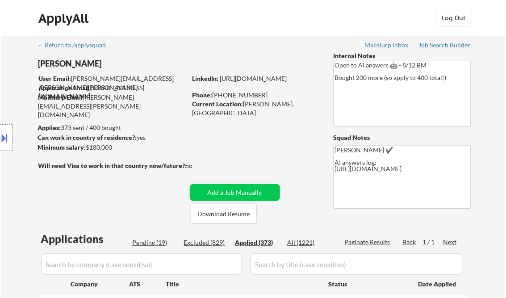
select select ""applied""
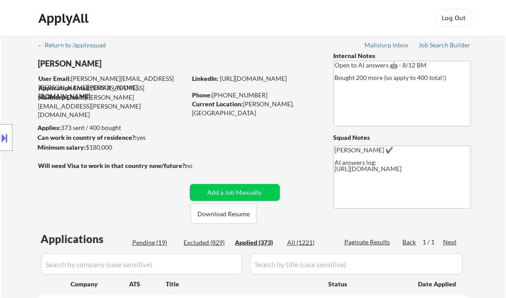
select select ""applied""
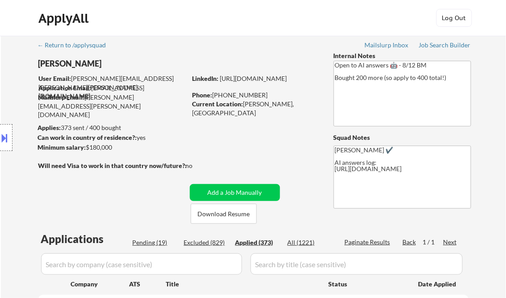
select select ""applied""
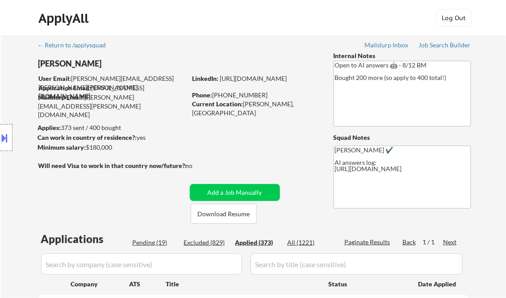
select select ""applied""
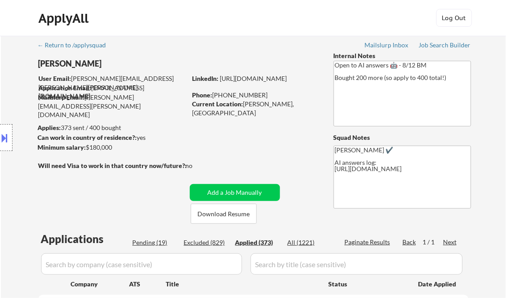
select select ""applied""
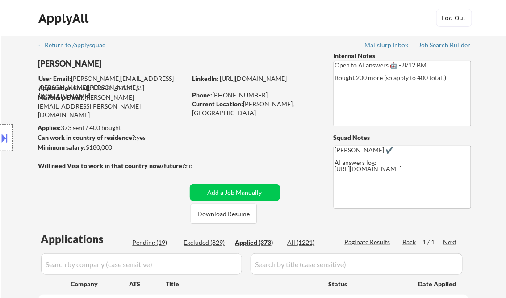
select select ""applied""
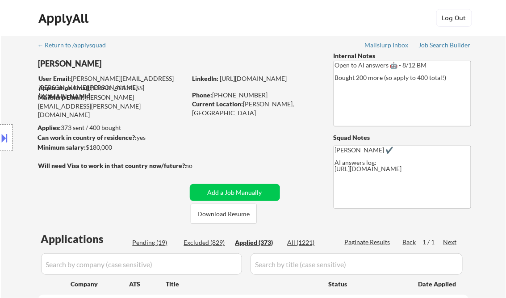
select select ""applied""
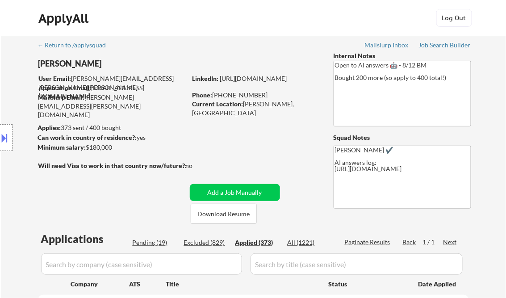
select select ""applied""
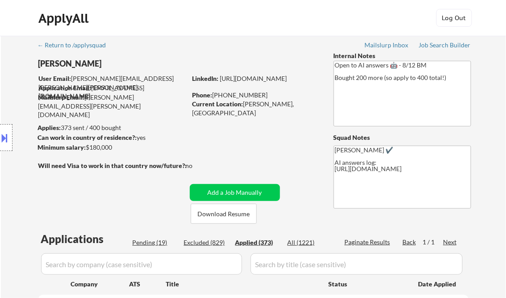
select select ""applied""
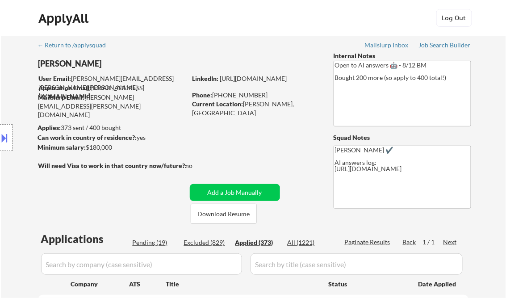
select select ""applied""
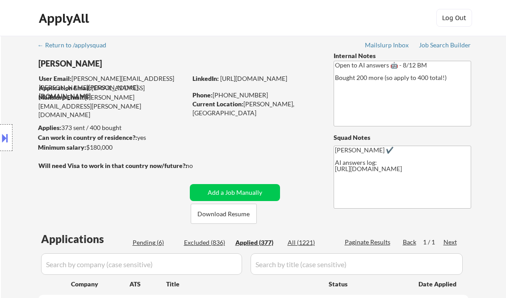
select select ""applied""
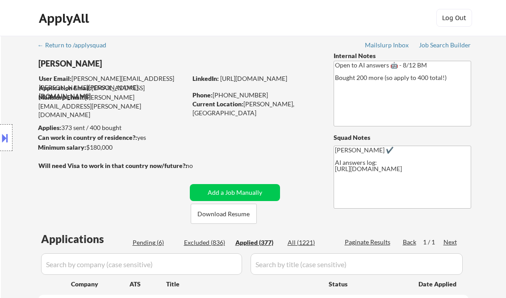
select select ""applied""
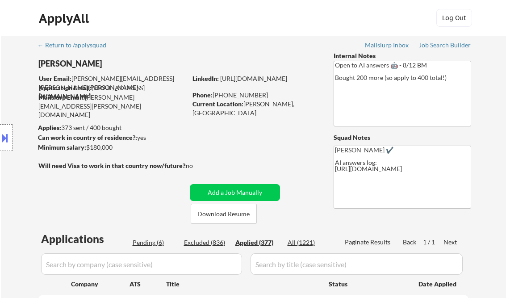
select select ""applied""
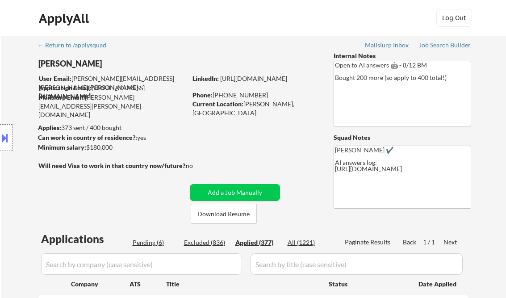
select select ""applied""
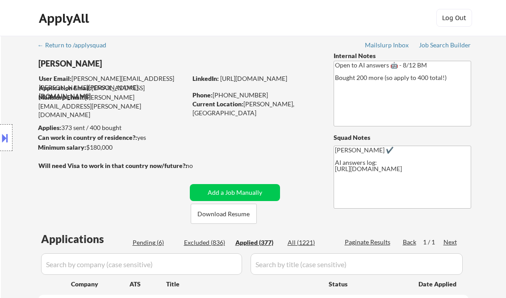
select select ""applied""
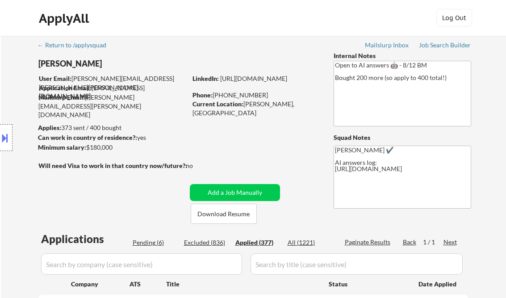
select select ""applied""
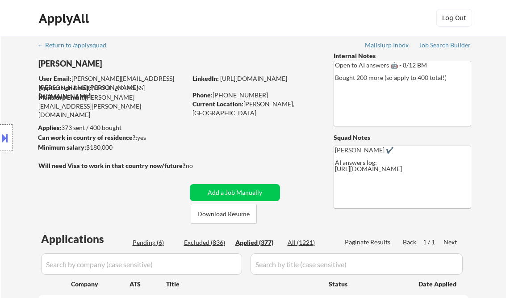
select select ""applied""
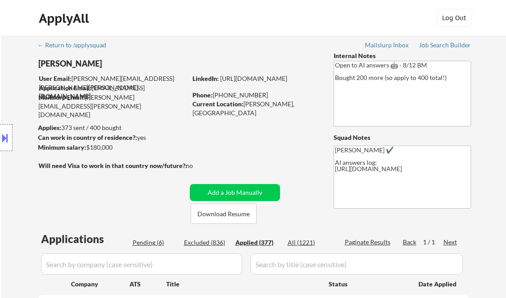
select select ""applied""
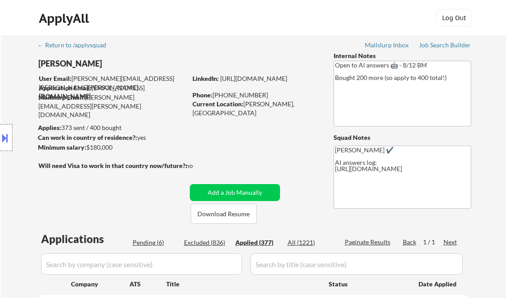
select select ""applied""
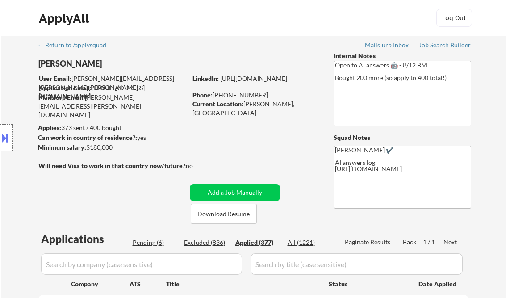
select select ""applied""
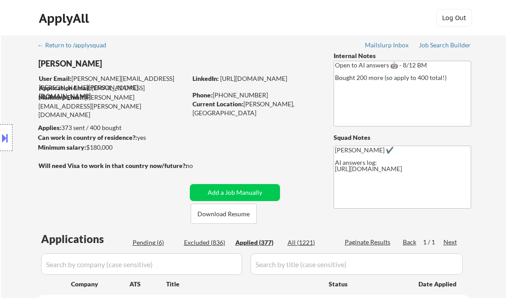
select select ""applied""
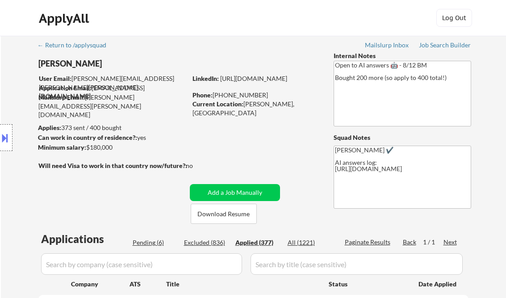
select select ""applied""
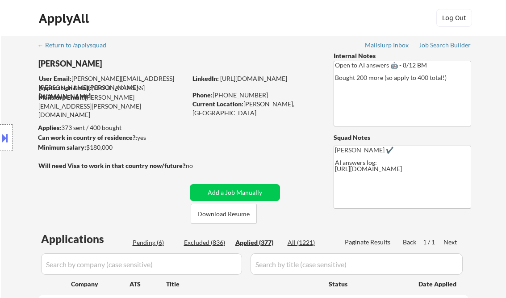
select select ""applied""
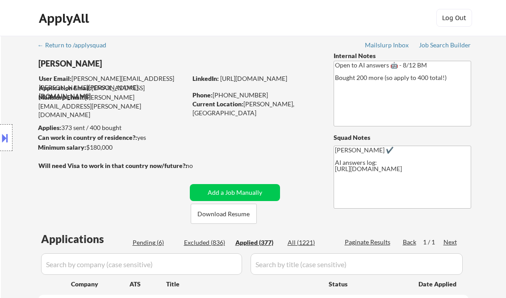
select select ""applied""
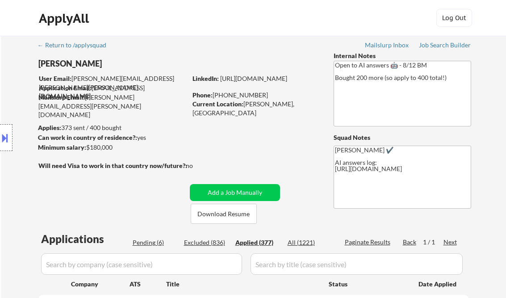
select select ""applied""
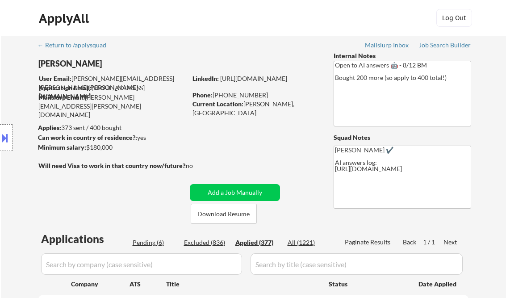
select select ""applied""
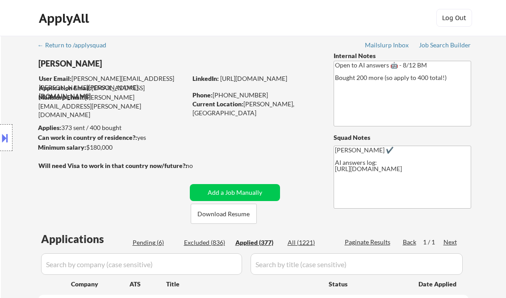
select select ""applied""
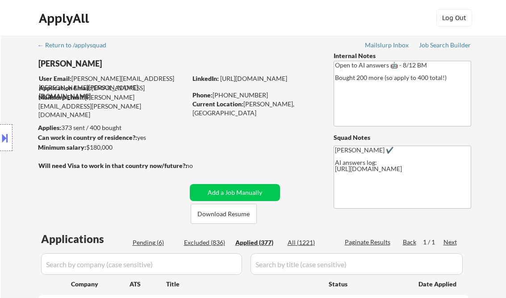
select select ""applied""
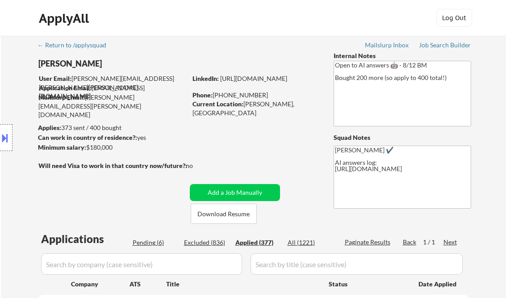
select select ""applied""
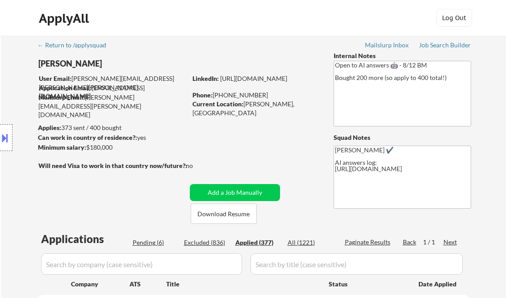
select select ""applied""
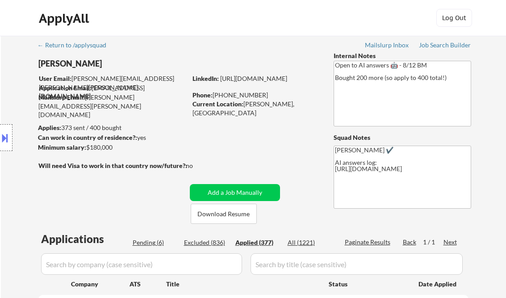
select select ""applied""
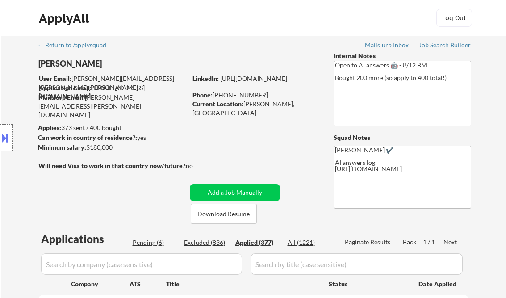
select select ""applied""
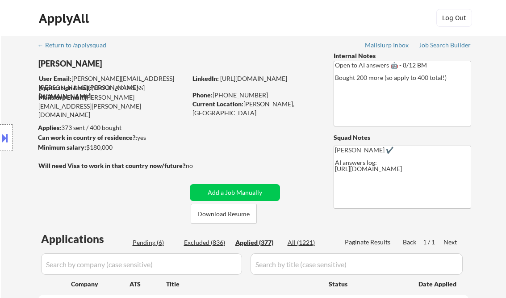
select select ""applied""
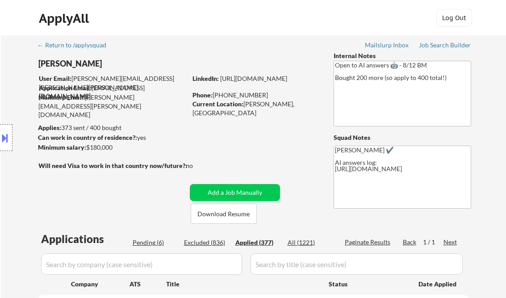
select select ""applied""
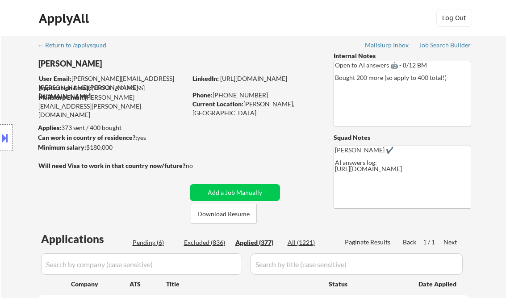
select select ""applied""
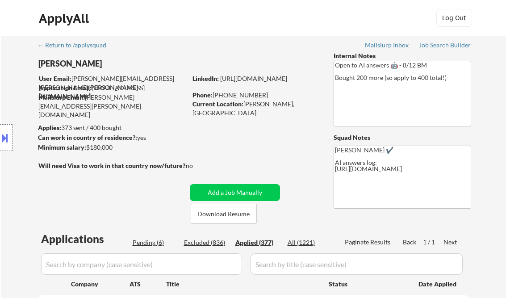
select select ""applied""
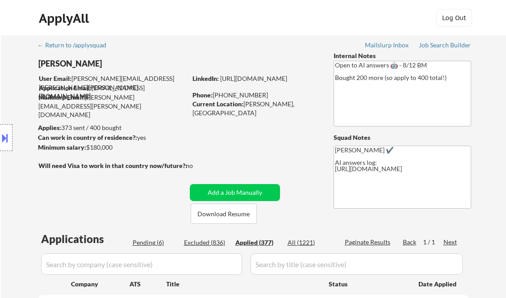
select select ""applied""
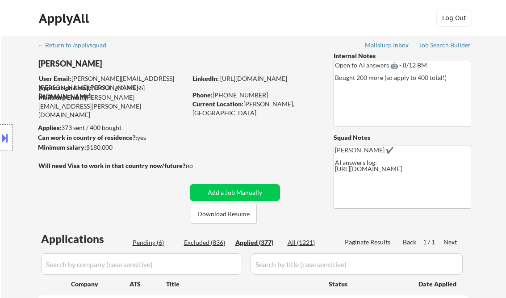
select select ""applied""
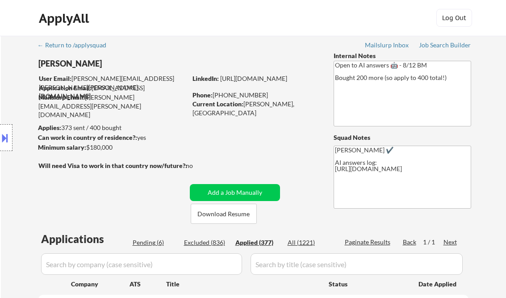
select select ""applied""
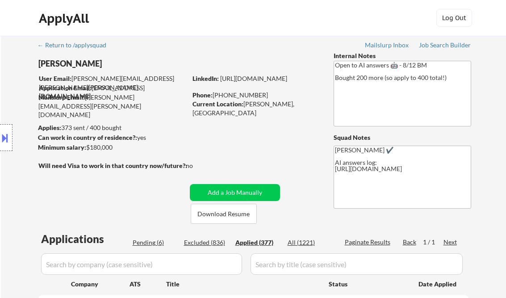
select select ""applied""
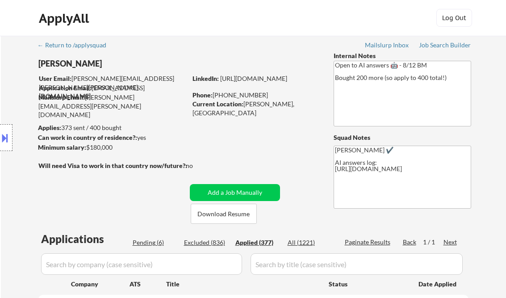
select select ""applied""
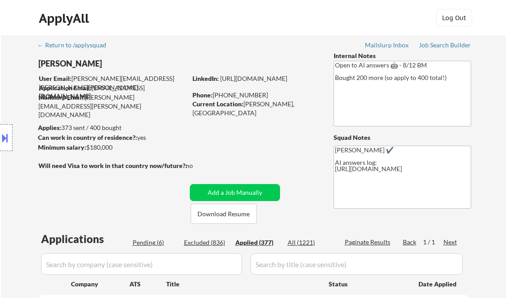
select select ""applied""
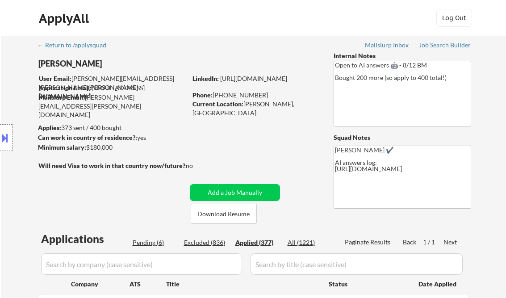
select select ""applied""
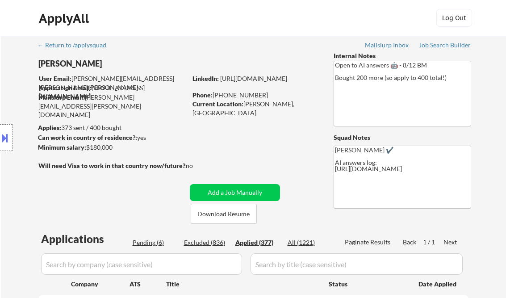
select select ""applied""
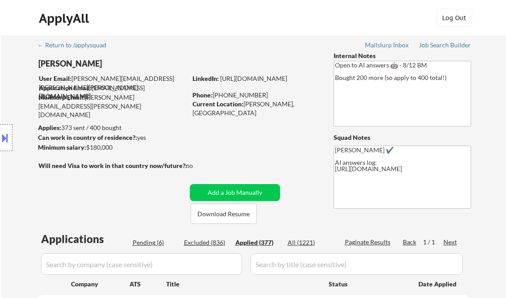
select select ""applied""
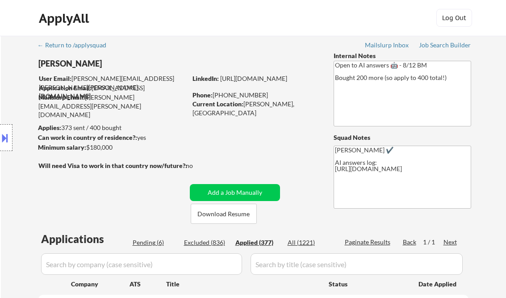
select select ""applied""
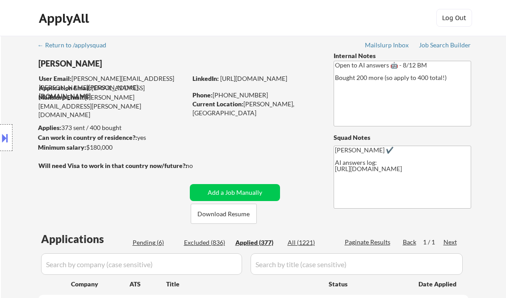
select select ""applied""
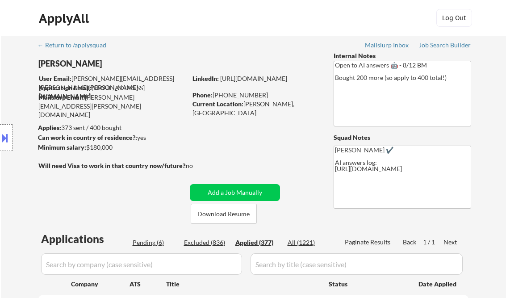
select select ""applied""
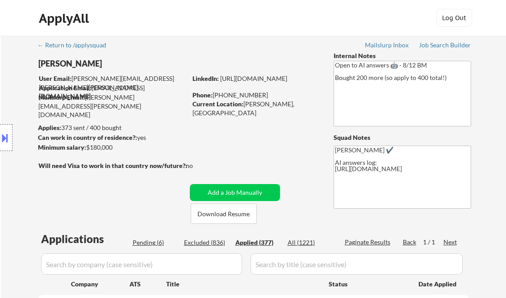
select select ""applied""
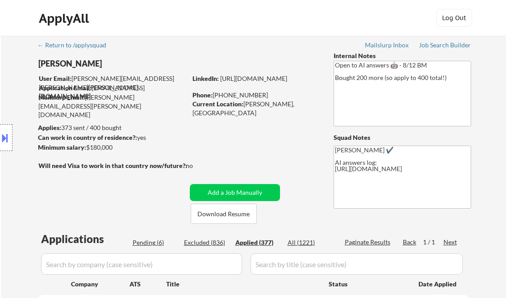
select select ""applied""
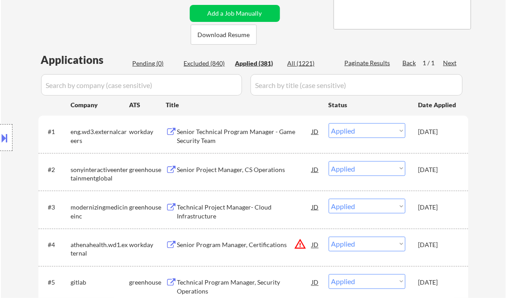
scroll to position [250, 0]
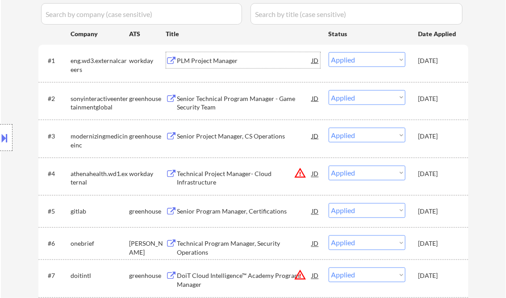
click at [239, 62] on div "PLM Project Manager" at bounding box center [244, 60] width 135 height 9
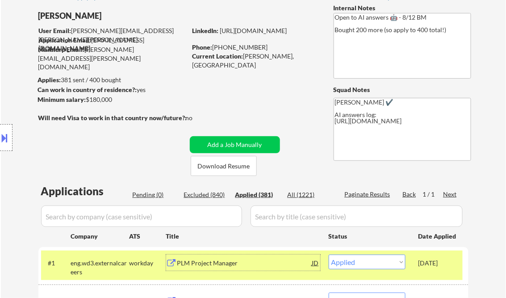
scroll to position [36, 0]
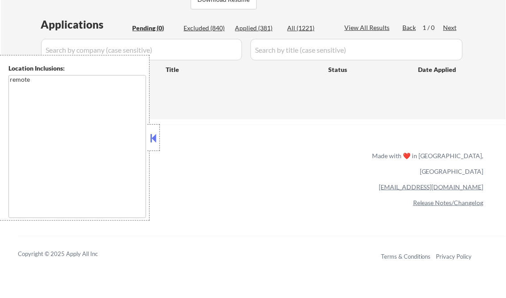
scroll to position [179, 0]
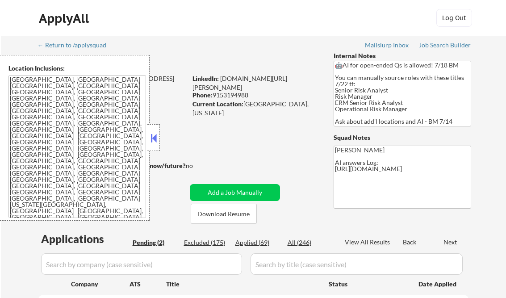
select select ""pending""
click at [151, 131] on button at bounding box center [154, 137] width 10 height 13
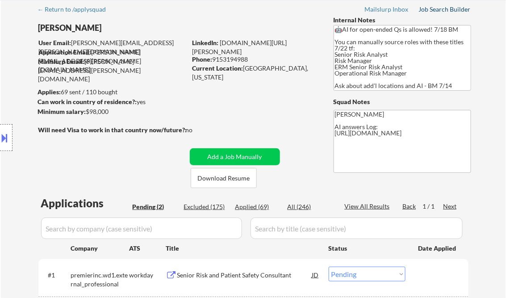
click at [442, 7] on div "Job Search Builder" at bounding box center [445, 9] width 52 height 6
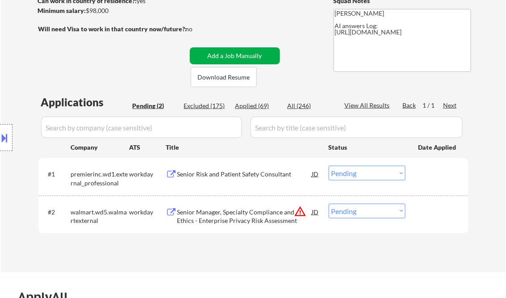
scroll to position [179, 0]
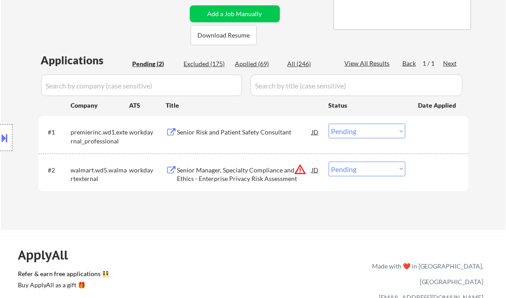
click at [219, 132] on div "Senior Risk and Patient Safety Consultant" at bounding box center [244, 132] width 135 height 9
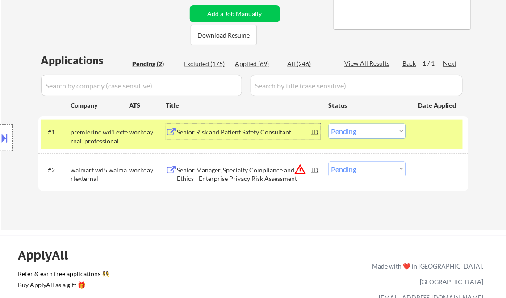
drag, startPoint x: 365, startPoint y: 126, endPoint x: 375, endPoint y: 133, distance: 11.6
click at [365, 126] on select "Choose an option... Pending Applied Excluded (Questions) Excluded (Expired) Exc…" at bounding box center [367, 131] width 77 height 15
click at [329, 124] on select "Choose an option... Pending Applied Excluded (Questions) Excluded (Expired) Exc…" at bounding box center [367, 131] width 77 height 15
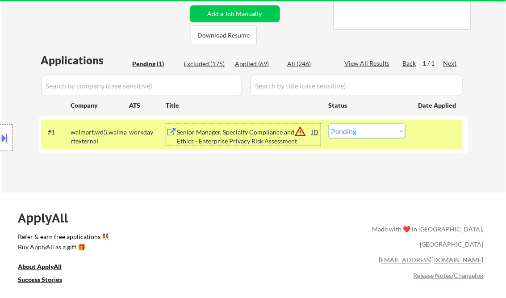
click at [229, 140] on div "Senior Manager, Specialty Compliance and Ethics - Enterprise Privacy Risk Asses…" at bounding box center [244, 136] width 135 height 17
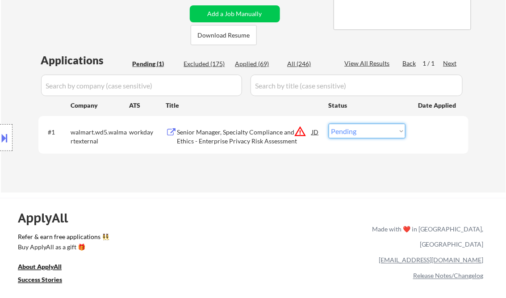
drag, startPoint x: 348, startPoint y: 130, endPoint x: 356, endPoint y: 138, distance: 10.7
click at [348, 130] on select "Choose an option... Pending Applied Excluded (Questions) Excluded (Expired) Exc…" at bounding box center [367, 131] width 77 height 15
select select ""excluded__location_""
click at [329, 124] on select "Choose an option... Pending Applied Excluded (Questions) Excluded (Expired) Exc…" at bounding box center [367, 131] width 77 height 15
click at [306, 193] on div "← Return to /applysquad Mailslurp Inbox Job Search Builder [PERSON_NAME] User E…" at bounding box center [253, 235] width 506 height 829
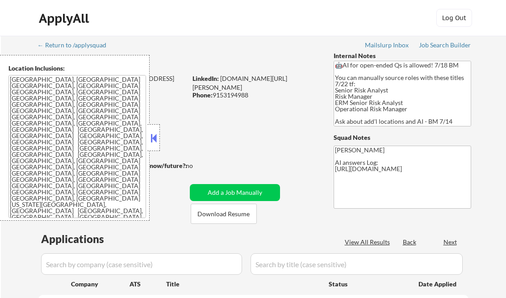
select select ""pending""
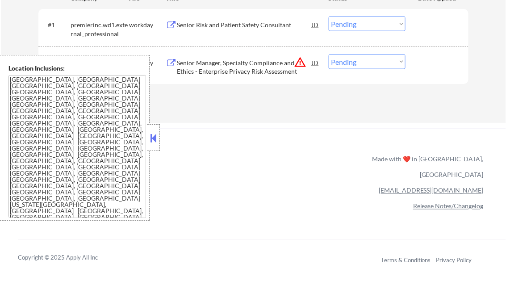
scroll to position [250, 0]
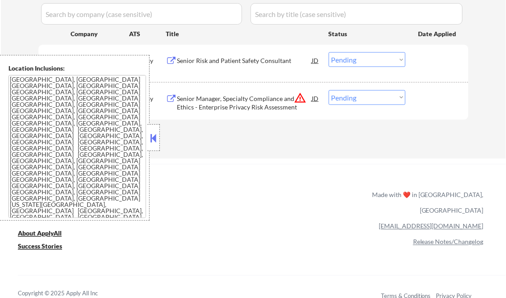
click at [149, 139] on button at bounding box center [154, 137] width 10 height 13
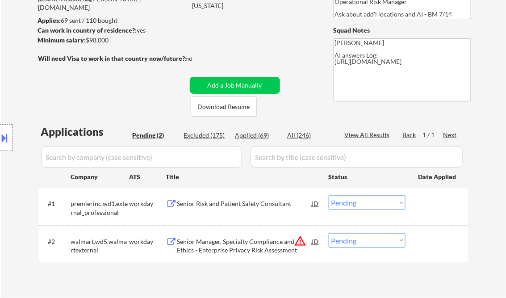
scroll to position [0, 0]
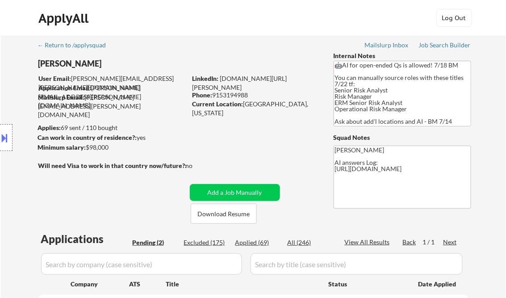
click at [258, 247] on div "Applied (69)" at bounding box center [257, 242] width 45 height 9
select select ""applied""
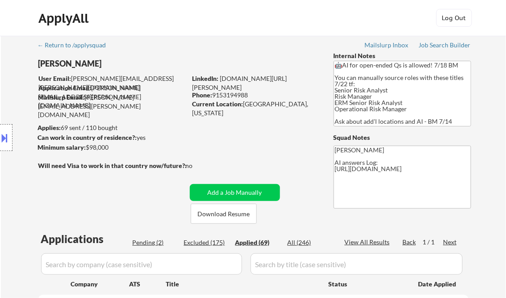
select select ""applied""
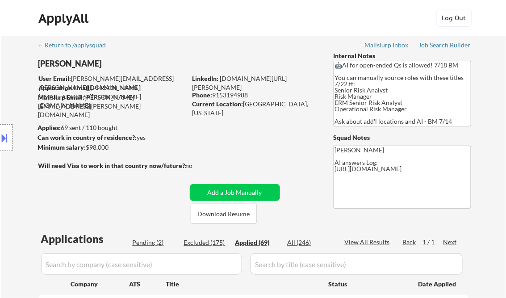
select select ""applied""
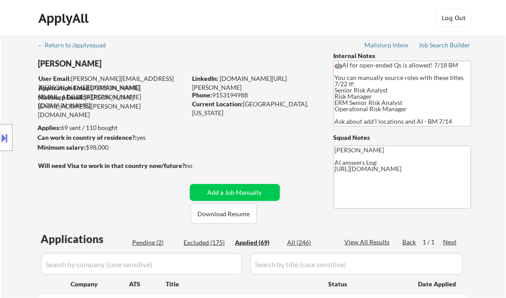
select select ""applied""
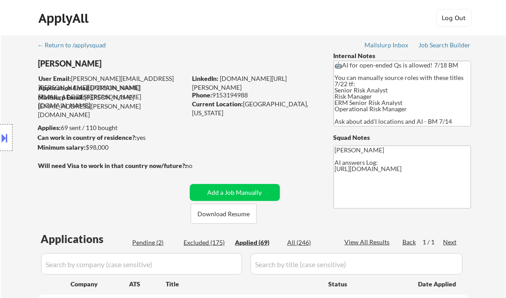
select select ""applied""
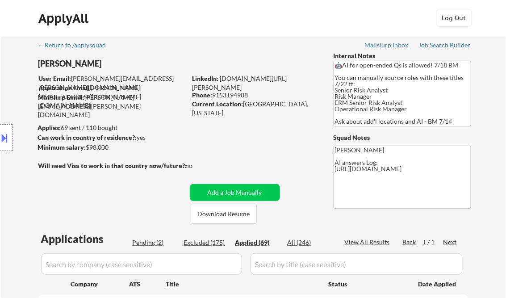
select select ""applied""
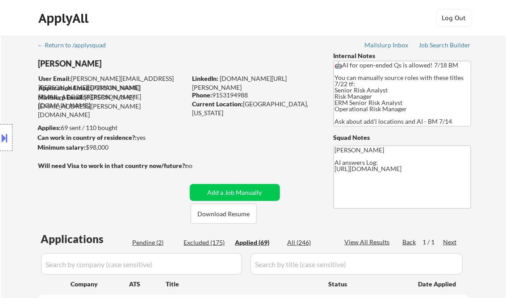
select select ""applied""
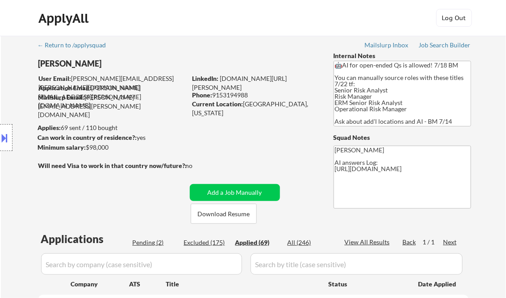
select select ""applied""
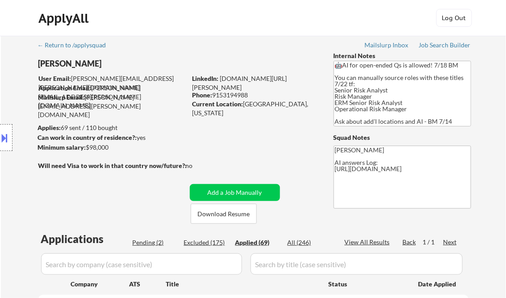
select select ""applied""
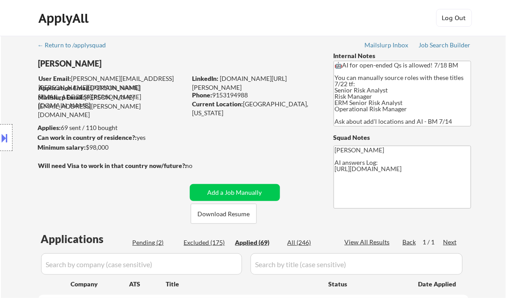
select select ""applied""
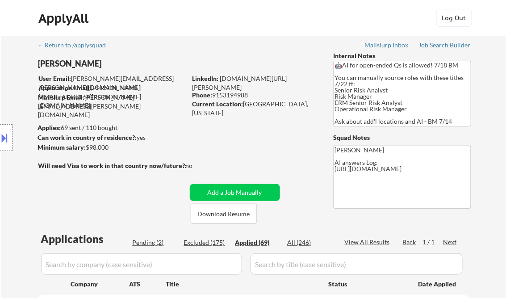
select select ""applied""
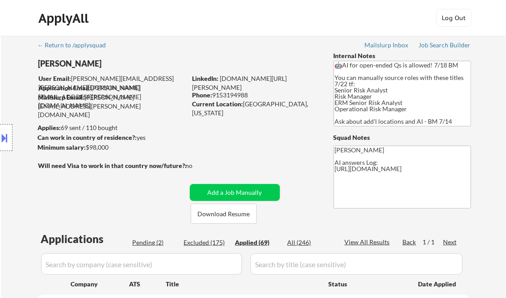
select select ""applied""
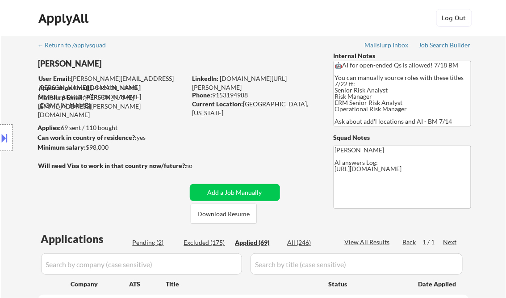
select select ""applied""
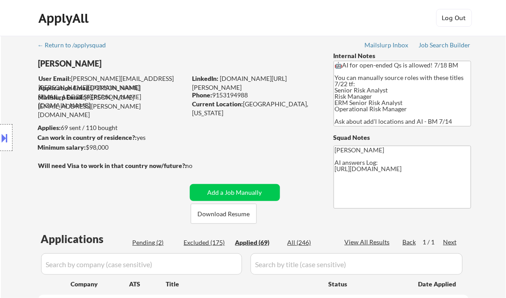
select select ""applied""
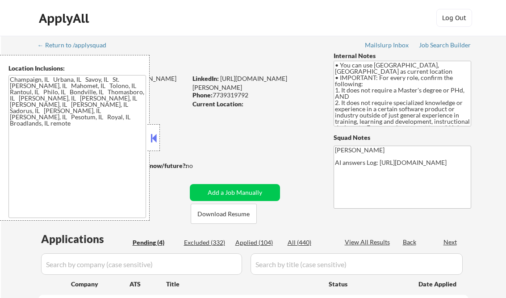
select select ""pending""
click at [156, 143] on button at bounding box center [154, 137] width 10 height 13
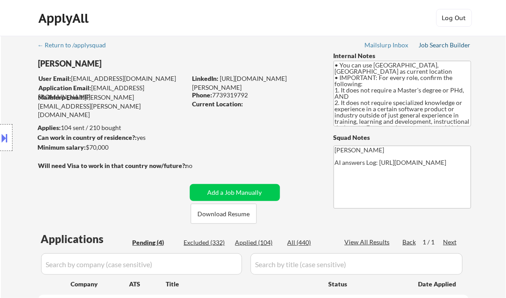
click at [445, 46] on div "Job Search Builder" at bounding box center [445, 45] width 52 height 6
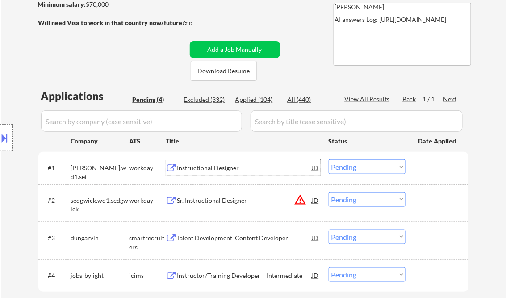
click at [203, 164] on div "Instructional Designer" at bounding box center [244, 167] width 135 height 9
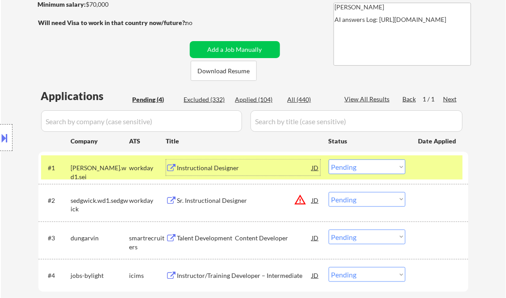
click at [371, 168] on select "Choose an option... Pending Applied Excluded (Questions) Excluded (Expired) Exc…" at bounding box center [367, 166] width 77 height 15
click at [329, 159] on select "Choose an option... Pending Applied Excluded (Questions) Excluded (Expired) Exc…" at bounding box center [367, 166] width 77 height 15
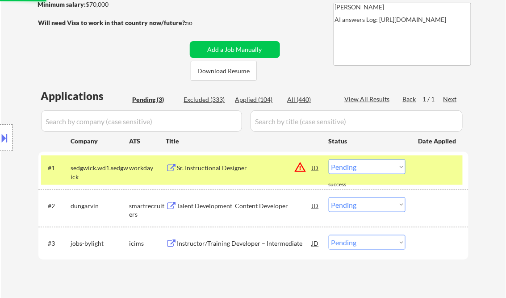
click at [217, 169] on div "Sr. Instructional Designer" at bounding box center [244, 167] width 135 height 9
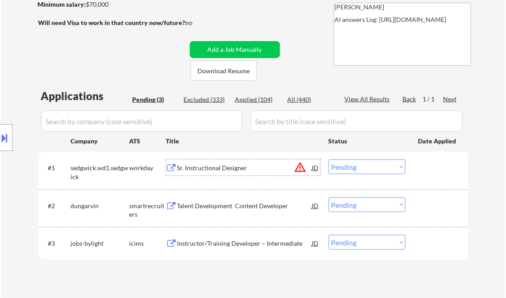
click at [237, 175] on div "Sr. Instructional Designer" at bounding box center [244, 167] width 135 height 16
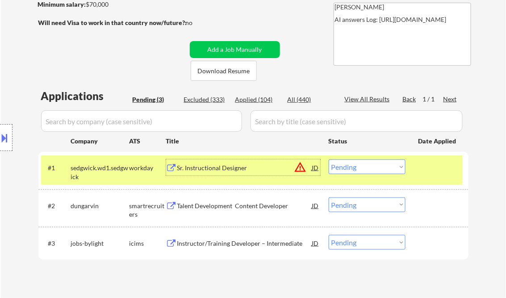
drag, startPoint x: 353, startPoint y: 167, endPoint x: 372, endPoint y: 175, distance: 20.8
click at [353, 167] on select "Choose an option... Pending Applied Excluded (Questions) Excluded (Expired) Exc…" at bounding box center [367, 166] width 77 height 15
click at [329, 159] on select "Choose an option... Pending Applied Excluded (Questions) Excluded (Expired) Exc…" at bounding box center [367, 166] width 77 height 15
click at [234, 208] on div "Talent Development Content Developer" at bounding box center [244, 205] width 135 height 9
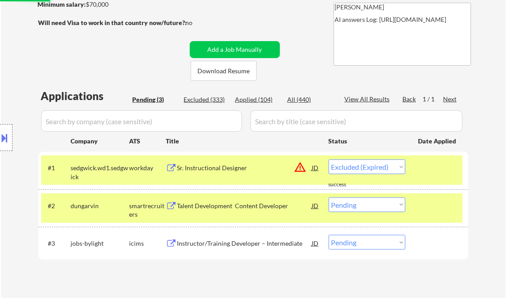
select select ""pending""
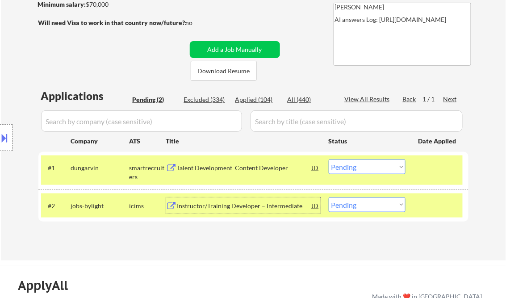
click at [235, 205] on div "Instructor/Training Developer – Intermediate" at bounding box center [244, 205] width 135 height 9
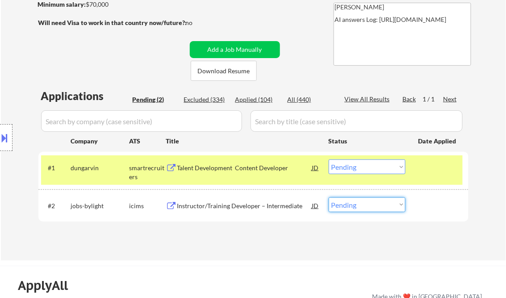
click at [363, 204] on select "Choose an option... Pending Applied Excluded (Questions) Excluded (Expired) Exc…" at bounding box center [367, 204] width 77 height 15
select select ""applied""
click at [329, 197] on select "Choose an option... Pending Applied Excluded (Questions) Excluded (Expired) Exc…" at bounding box center [367, 204] width 77 height 15
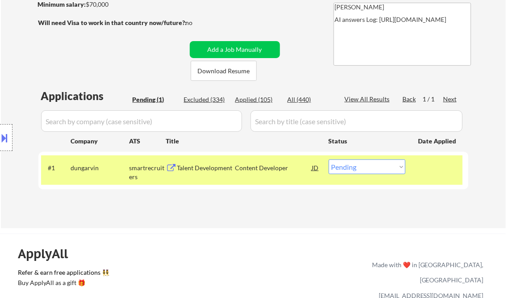
click at [256, 166] on div "Talent Development Content Developer" at bounding box center [244, 167] width 135 height 9
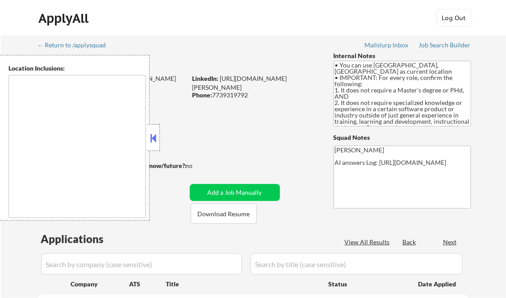
type textarea "Champaign, IL Urbana, IL Savoy, IL St. [PERSON_NAME], IL Mahomet, IL Tolono, IL…"
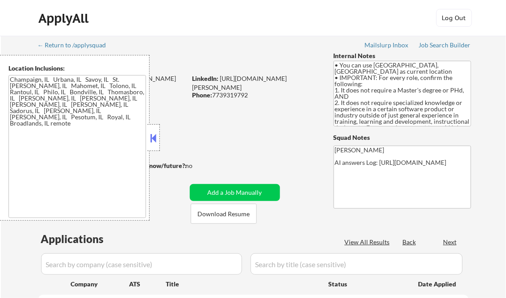
select select ""pending""
drag, startPoint x: 155, startPoint y: 138, endPoint x: 156, endPoint y: 145, distance: 7.6
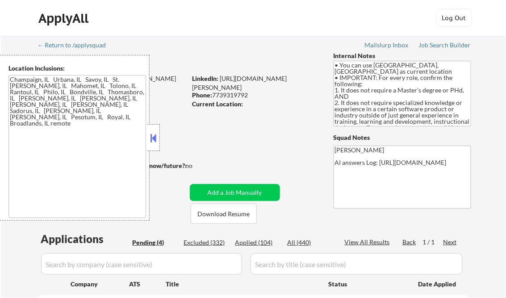
click at [155, 138] on button at bounding box center [154, 137] width 10 height 13
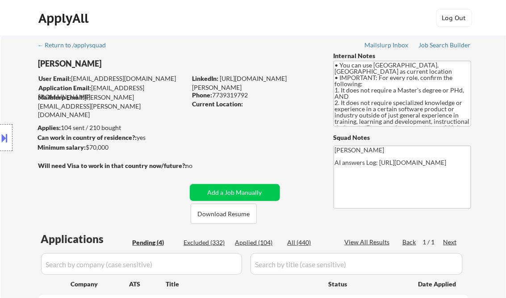
click at [260, 247] on div "Applied (104)" at bounding box center [257, 242] width 45 height 9
click at [382, 243] on div "View All Results" at bounding box center [369, 242] width 48 height 9
select select ""applied""
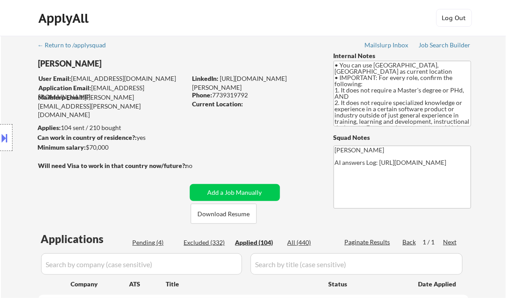
select select ""applied""
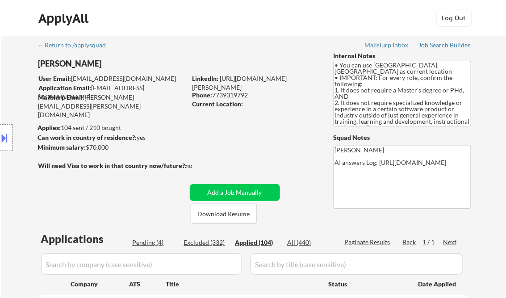
select select ""applied""
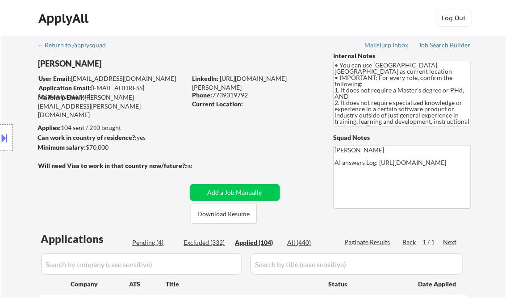
select select ""applied""
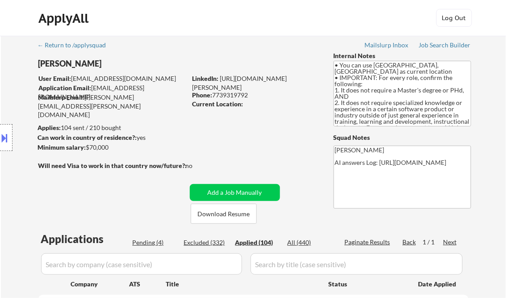
select select ""applied""
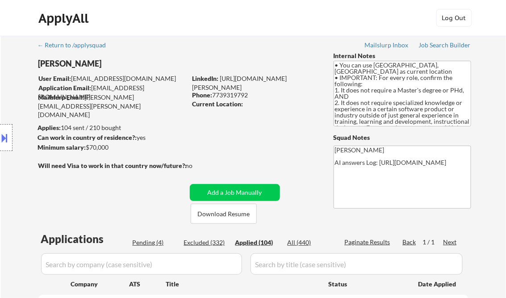
select select ""applied""
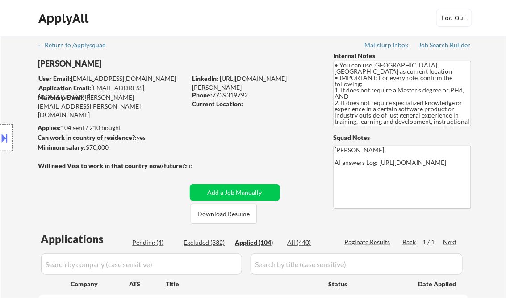
select select ""applied""
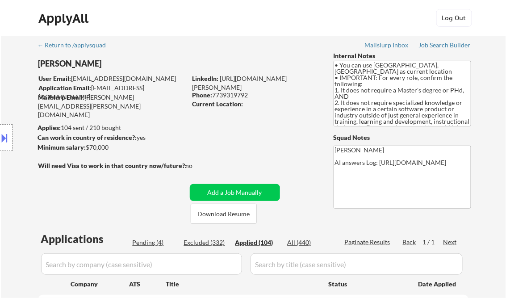
select select ""applied""
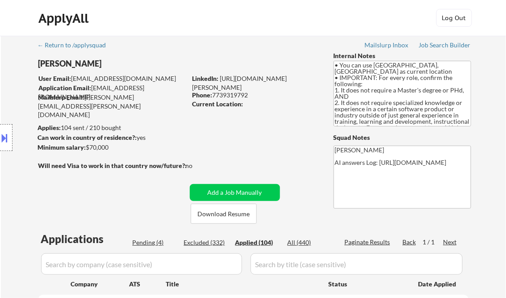
select select ""applied""
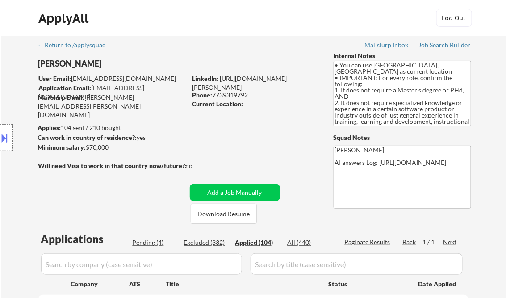
select select ""applied""
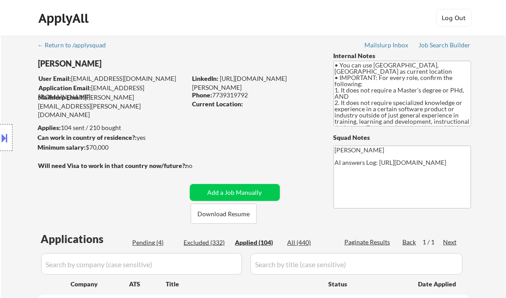
select select ""applied""
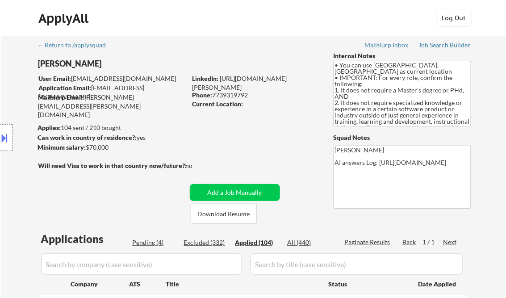
select select ""applied""
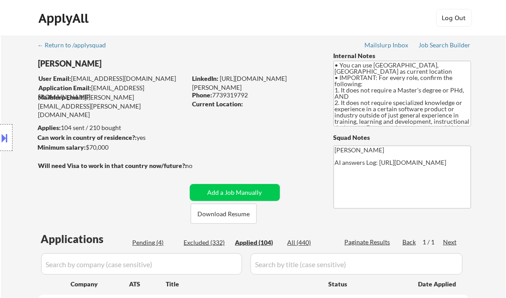
select select ""applied""
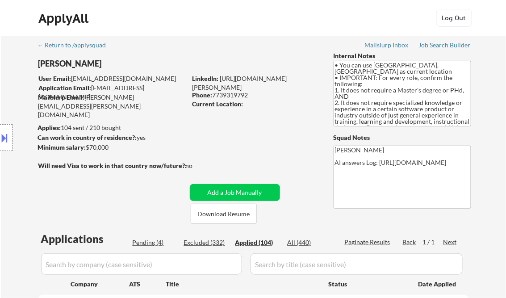
select select ""applied""
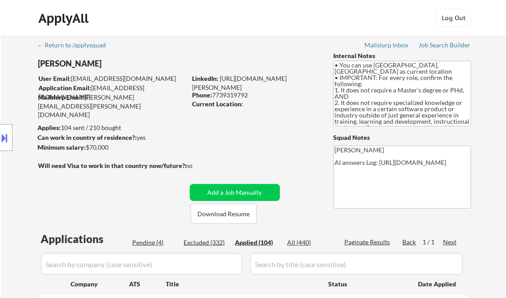
select select ""applied""
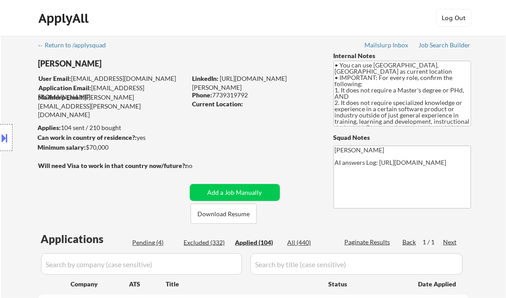
select select ""applied""
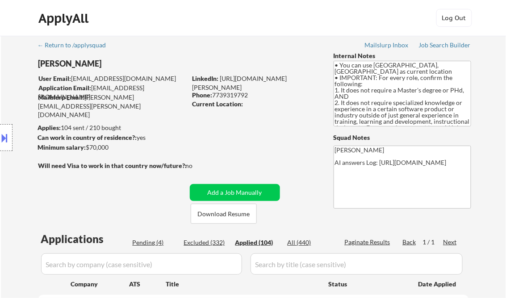
select select ""applied""
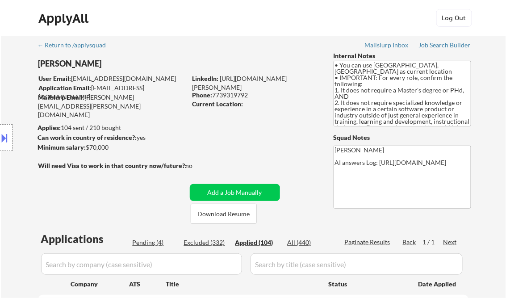
select select ""applied""
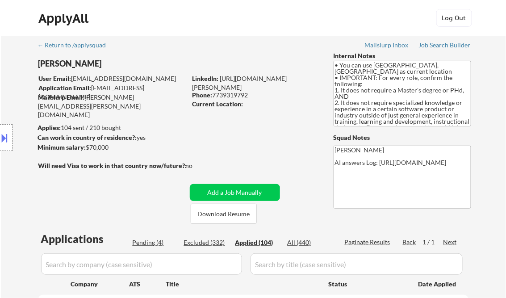
select select ""applied""
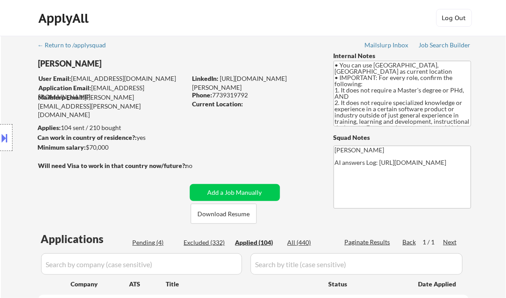
select select ""applied""
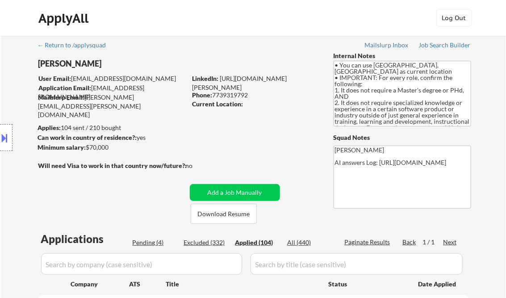
select select ""applied""
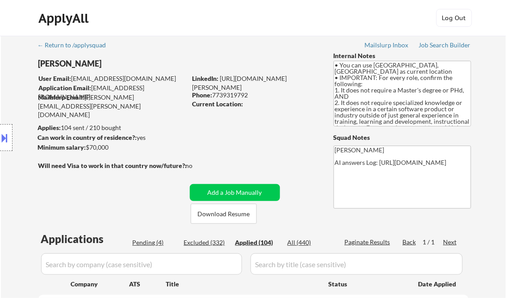
select select ""applied""
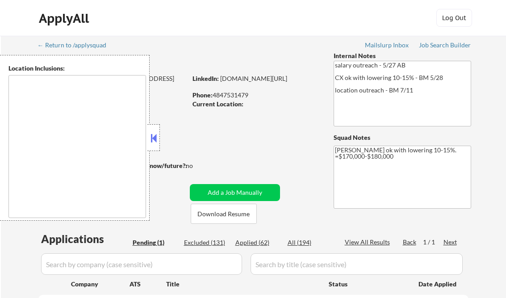
scroll to position [143, 0]
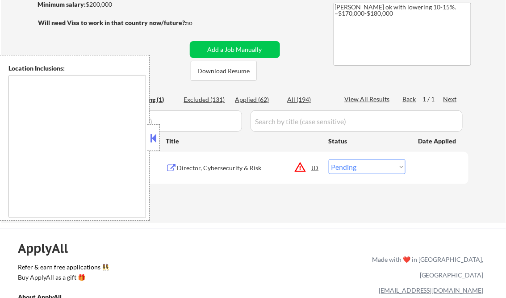
click at [154, 138] on button at bounding box center [154, 137] width 10 height 13
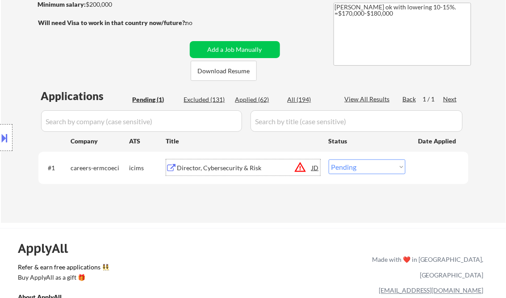
click at [209, 164] on div "Director, Cybersecurity & Risk" at bounding box center [244, 167] width 135 height 9
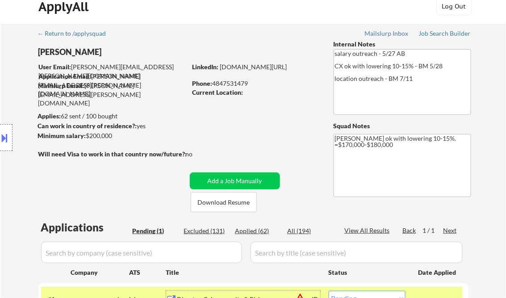
scroll to position [0, 0]
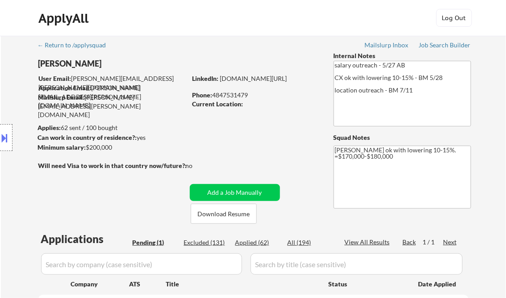
click at [7, 133] on button at bounding box center [5, 137] width 10 height 15
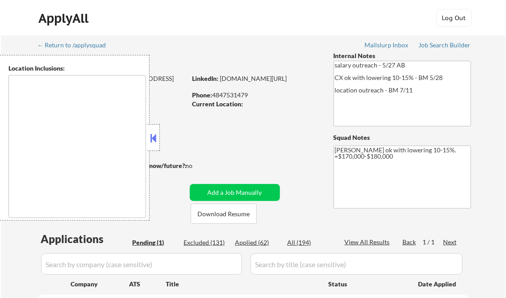
click at [154, 135] on button at bounding box center [154, 137] width 10 height 13
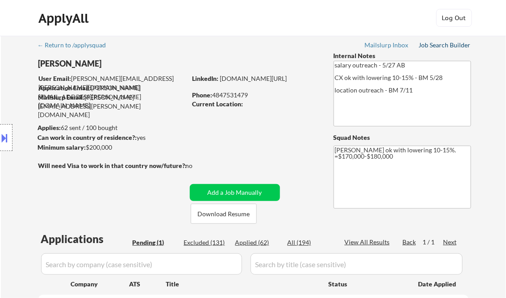
click at [444, 47] on div "Job Search Builder" at bounding box center [445, 45] width 52 height 6
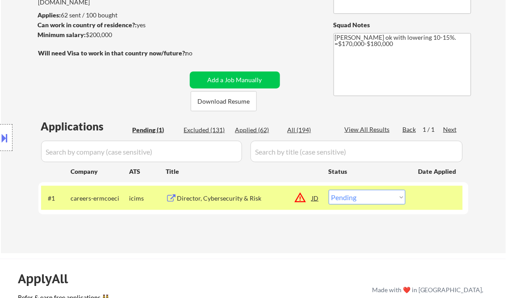
scroll to position [143, 0]
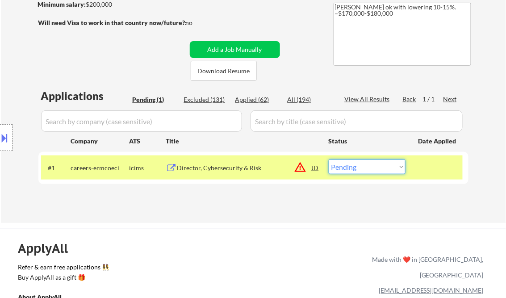
drag, startPoint x: 377, startPoint y: 166, endPoint x: 376, endPoint y: 172, distance: 5.7
click at [377, 166] on select "Choose an option... Pending Applied Excluded (Questions) Excluded (Expired) Exc…" at bounding box center [367, 166] width 77 height 15
select select ""excluded__location_""
click at [329, 159] on select "Choose an option... Pending Applied Excluded (Questions) Excluded (Expired) Exc…" at bounding box center [367, 166] width 77 height 15
click at [304, 219] on div "← Return to /applysquad Mailslurp Inbox Job Search Builder [PERSON_NAME] User E…" at bounding box center [253, 58] width 505 height 330
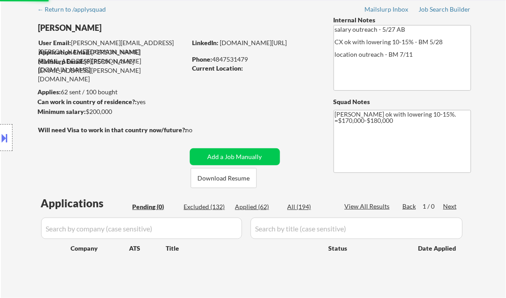
scroll to position [0, 0]
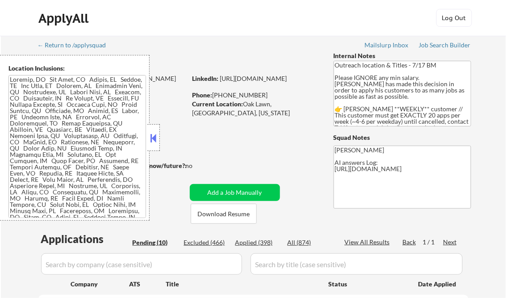
select select ""pending""
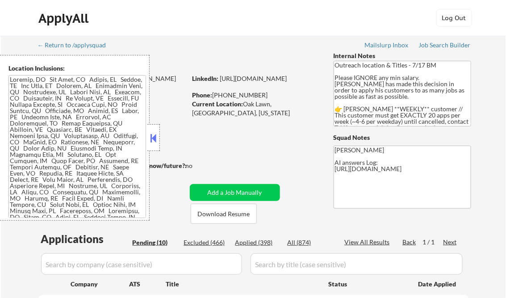
select select ""pending""
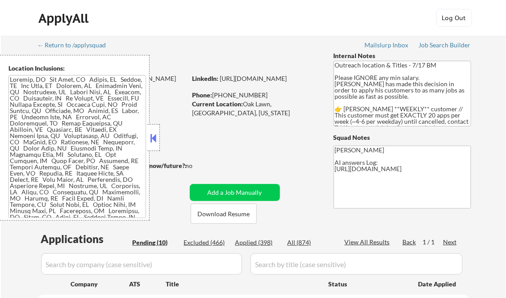
click at [152, 139] on button at bounding box center [154, 137] width 10 height 13
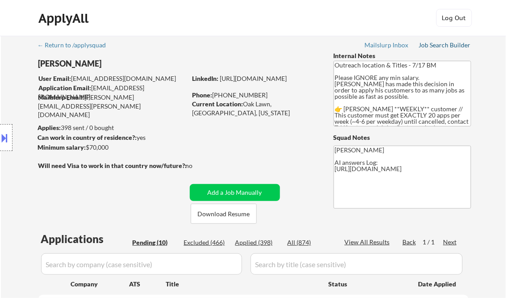
click at [440, 44] on div "Job Search Builder" at bounding box center [445, 45] width 52 height 6
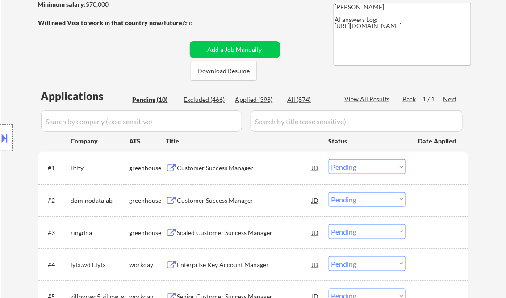
click at [205, 171] on div "Customer Success Manager" at bounding box center [244, 167] width 135 height 9
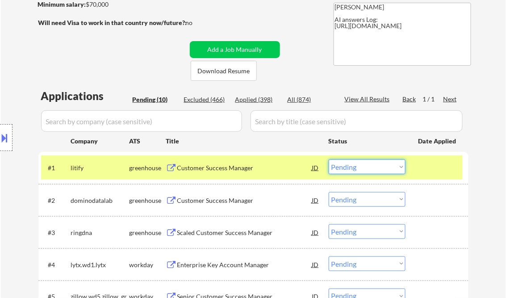
drag, startPoint x: 370, startPoint y: 167, endPoint x: 370, endPoint y: 174, distance: 6.7
click at [370, 167] on select "Choose an option... Pending Applied Excluded (Questions) Excluded (Expired) Exc…" at bounding box center [367, 166] width 77 height 15
click at [329, 159] on select "Choose an option... Pending Applied Excluded (Questions) Excluded (Expired) Exc…" at bounding box center [367, 166] width 77 height 15
click at [253, 204] on div "Customer Success Manager" at bounding box center [244, 200] width 135 height 9
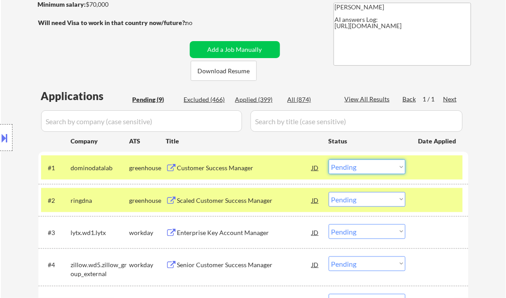
click at [387, 166] on select "Choose an option... Pending Applied Excluded (Questions) Excluded (Expired) Exc…" at bounding box center [367, 166] width 77 height 15
click at [329, 159] on select "Choose an option... Pending Applied Excluded (Questions) Excluded (Expired) Exc…" at bounding box center [367, 166] width 77 height 15
click at [234, 201] on div "Scaled Customer Success Manager" at bounding box center [244, 200] width 135 height 9
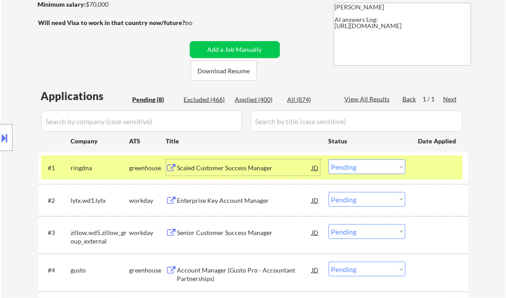
click at [242, 169] on div "Scaled Customer Success Manager" at bounding box center [244, 167] width 135 height 9
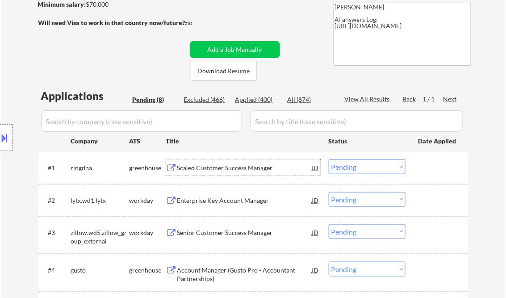
drag, startPoint x: 335, startPoint y: 166, endPoint x: 352, endPoint y: 175, distance: 19.0
click at [336, 166] on select "Choose an option... Pending Applied Excluded (Questions) Excluded (Expired) Exc…" at bounding box center [367, 166] width 77 height 15
click at [329, 159] on select "Choose an option... Pending Applied Excluded (Questions) Excluded (Expired) Exc…" at bounding box center [367, 166] width 77 height 15
click at [216, 201] on div "Enterprise Key Account Manager" at bounding box center [244, 200] width 135 height 9
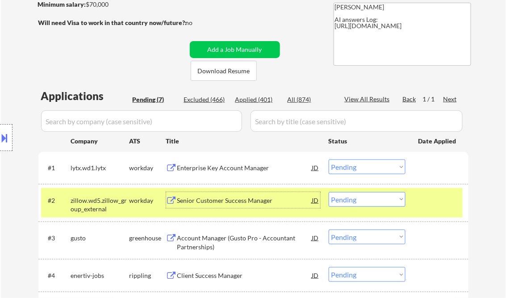
click at [221, 168] on div "Enterprise Key Account Manager" at bounding box center [244, 167] width 135 height 9
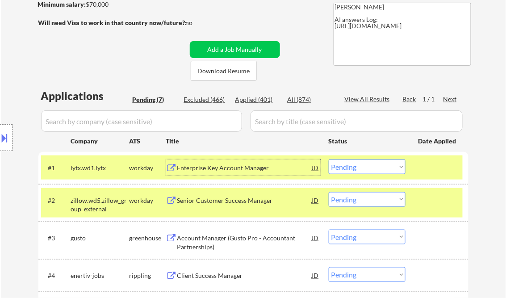
click at [199, 167] on div "Enterprise Key Account Manager" at bounding box center [244, 167] width 135 height 9
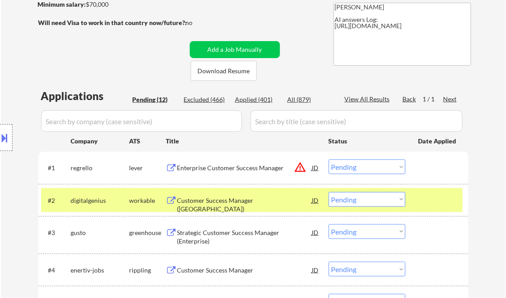
select select ""PLACEHOLDER_1427118222253""
select select ""pending""
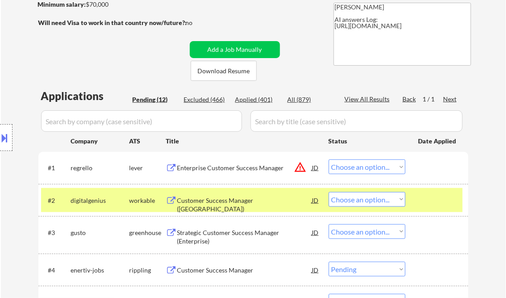
select select ""pending""
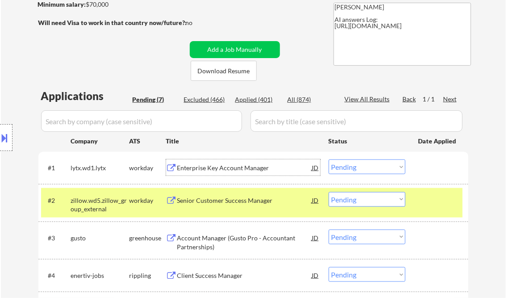
click at [350, 165] on select "Choose an option... Pending Applied Excluded (Questions) Excluded (Expired) Exc…" at bounding box center [367, 166] width 77 height 15
click at [329, 159] on select "Choose an option... Pending Applied Excluded (Questions) Excluded (Expired) Exc…" at bounding box center [367, 166] width 77 height 15
click at [231, 201] on div "Senior Customer Success Manager" at bounding box center [244, 200] width 135 height 9
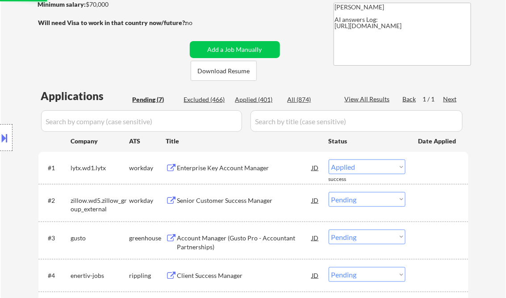
select select ""pending""
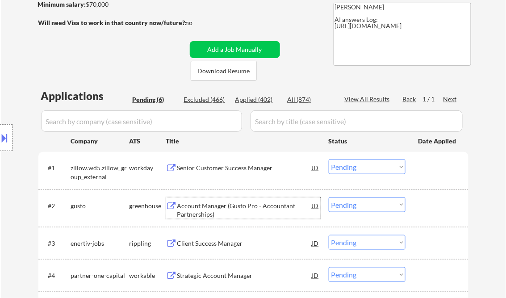
click at [197, 173] on div "Senior Customer Success Manager" at bounding box center [244, 167] width 135 height 16
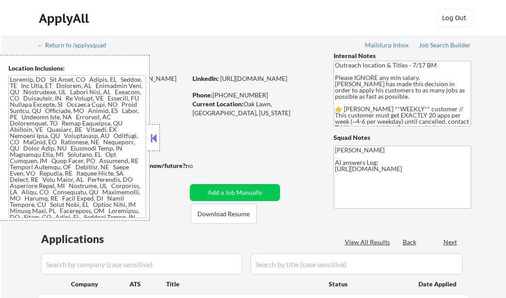
select select ""pending""
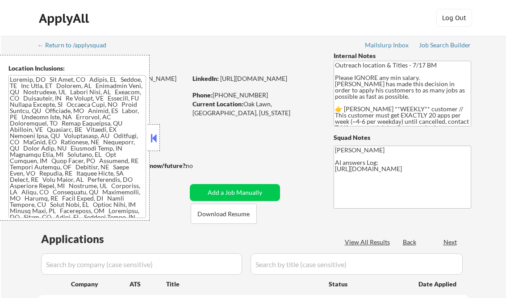
select select ""pending""
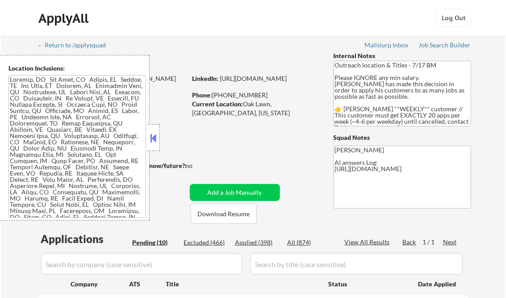
click at [155, 134] on button at bounding box center [154, 137] width 10 height 13
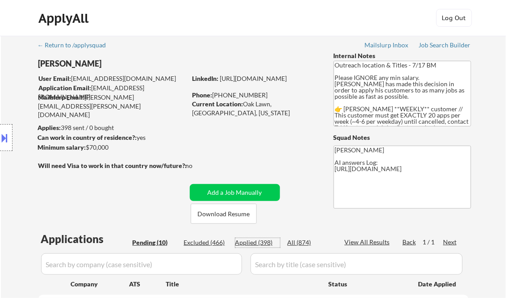
click at [263, 243] on div "Applied (398)" at bounding box center [257, 242] width 45 height 9
click at [356, 242] on div "View All Results" at bounding box center [369, 242] width 48 height 9
select select ""applied""
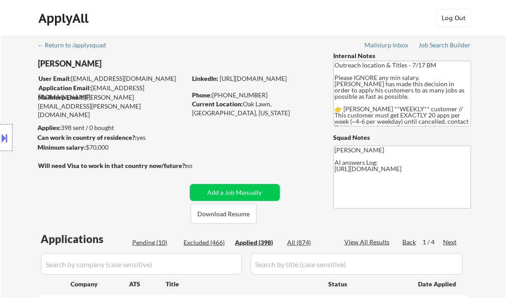
select select ""applied""
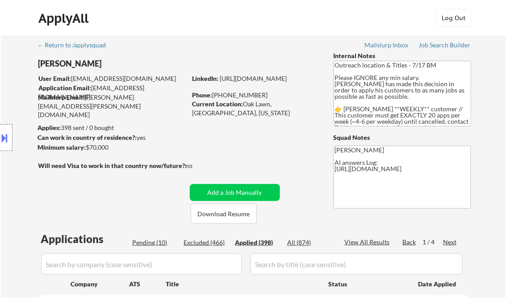
select select ""applied""
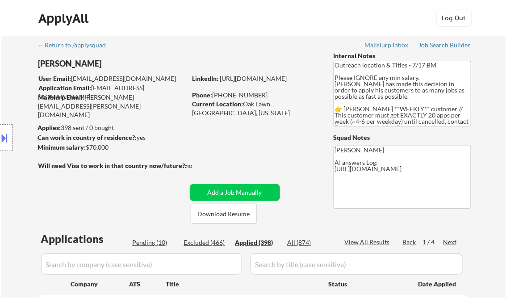
select select ""applied""
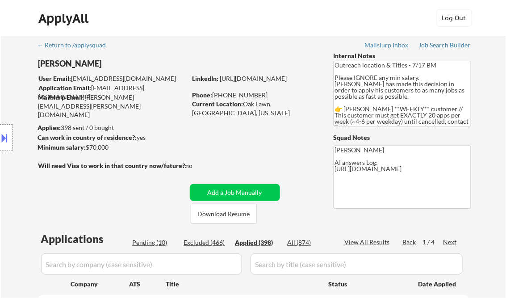
select select ""applied""
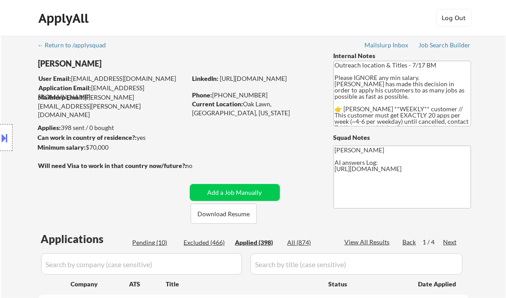
select select ""applied""
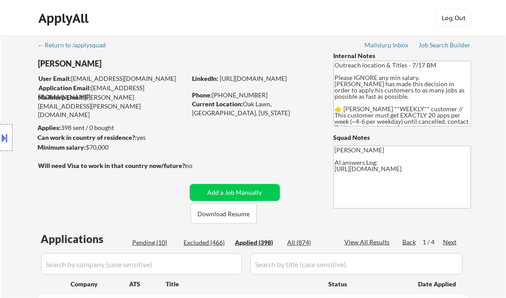
select select ""applied""
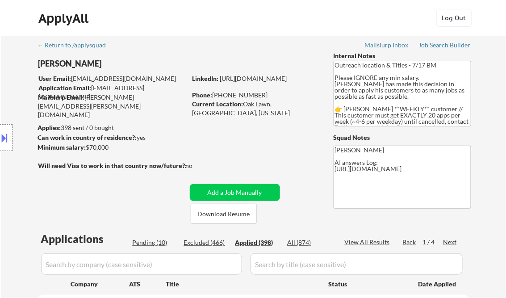
select select ""applied""
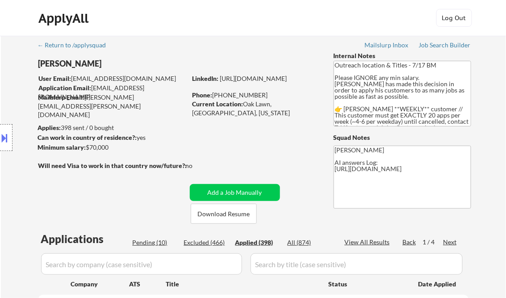
select select ""applied""
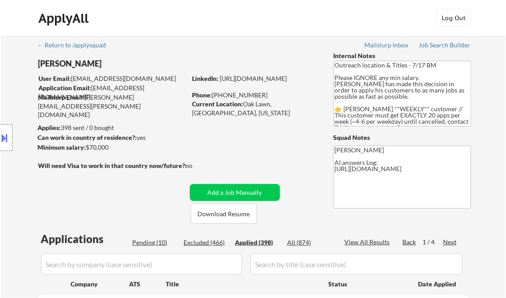
select select ""applied""
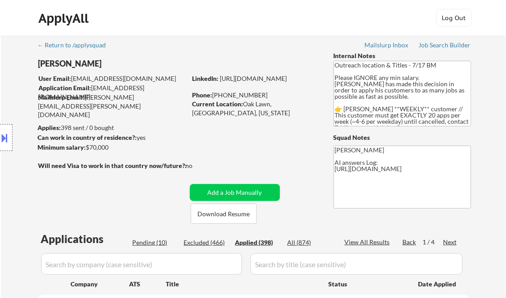
select select ""applied""
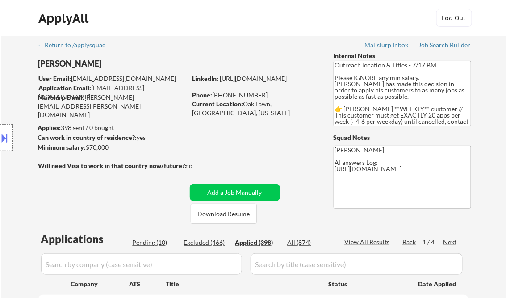
select select ""applied""
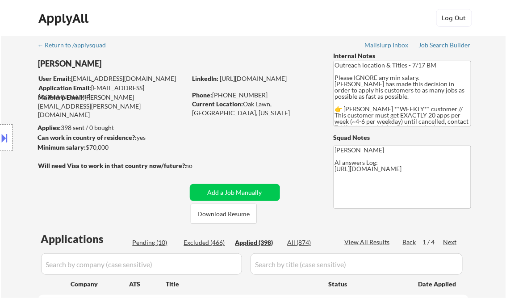
select select ""applied""
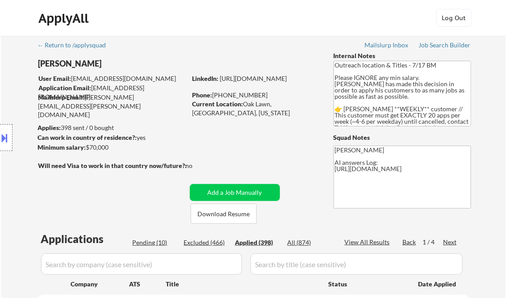
select select ""applied""
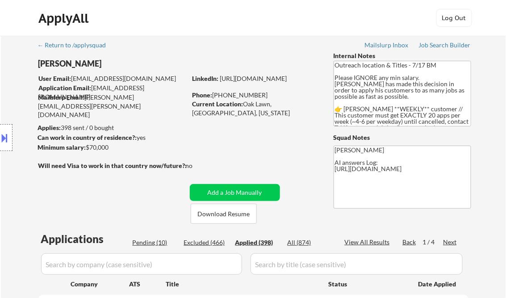
select select ""applied""
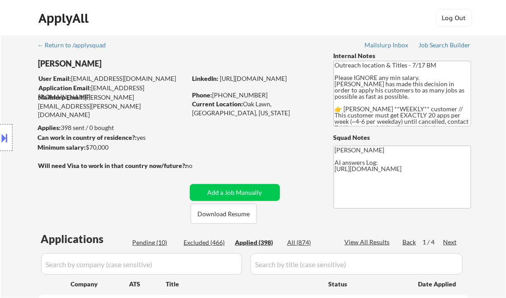
select select ""applied""
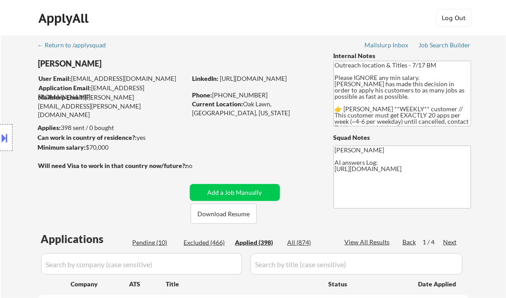
select select ""applied""
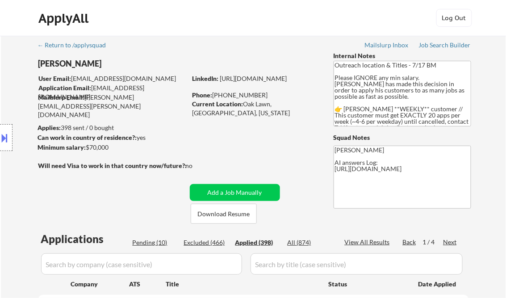
select select ""applied""
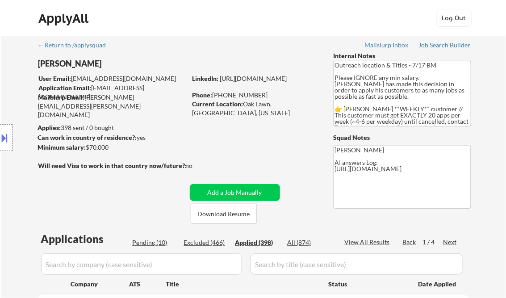
select select ""applied""
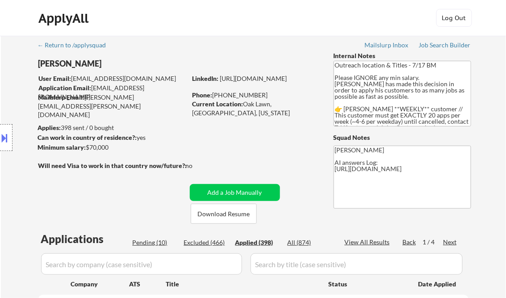
select select ""applied""
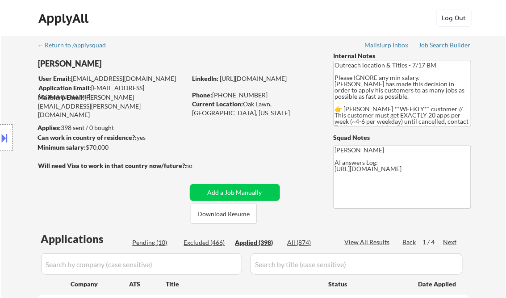
select select ""applied""
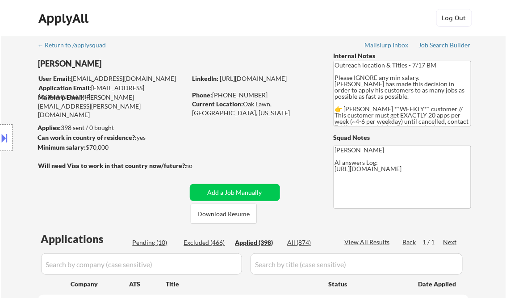
select select ""applied""
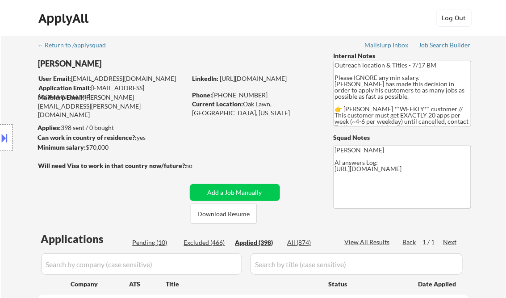
select select ""applied""
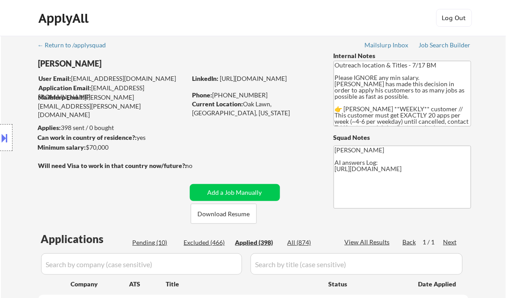
select select ""applied""
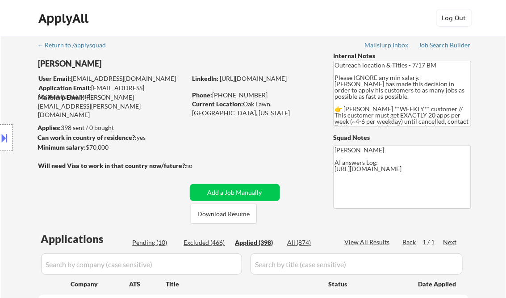
select select ""applied""
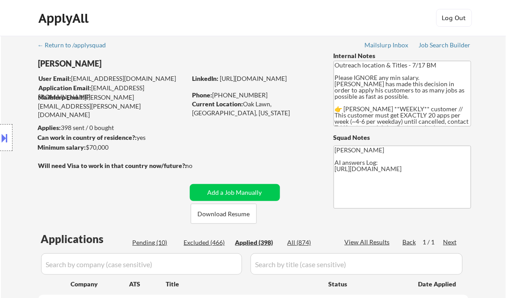
select select ""applied""
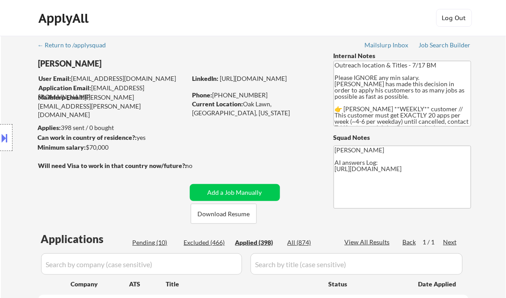
select select ""applied""
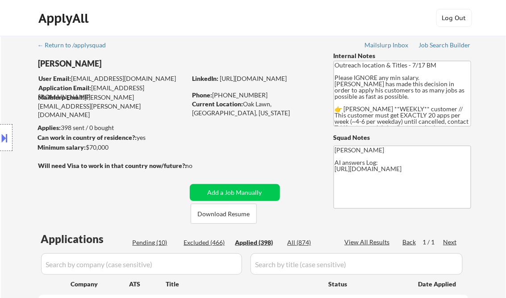
select select ""applied""
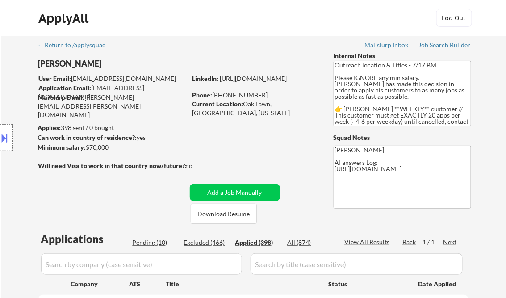
select select ""applied""
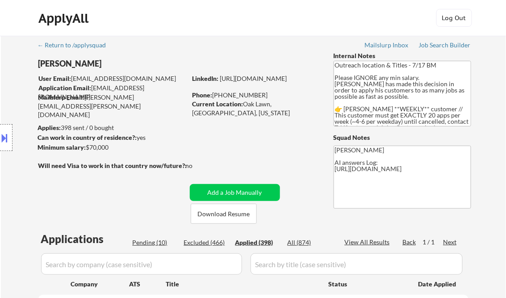
select select ""applied""
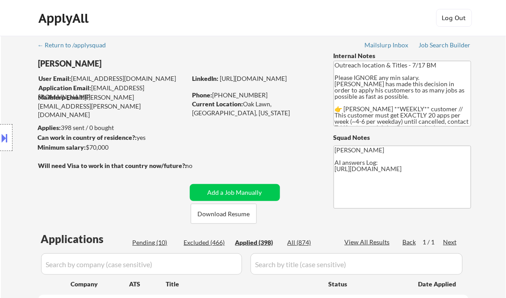
select select ""applied""
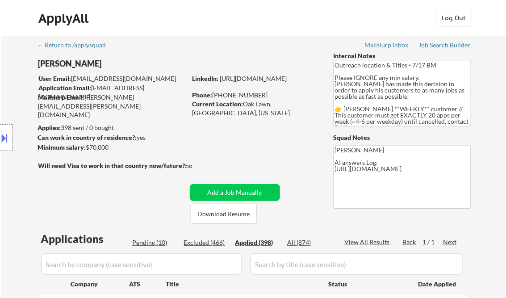
select select ""applied""
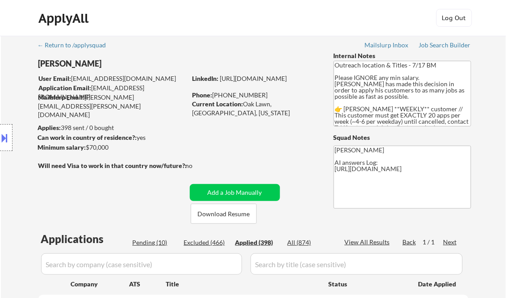
select select ""applied""
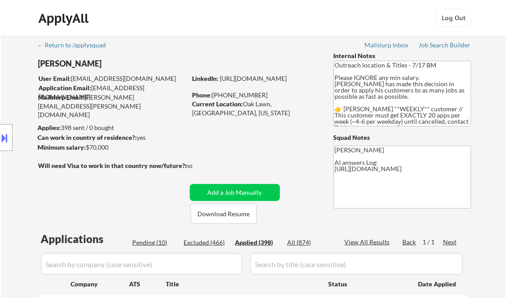
select select ""applied""
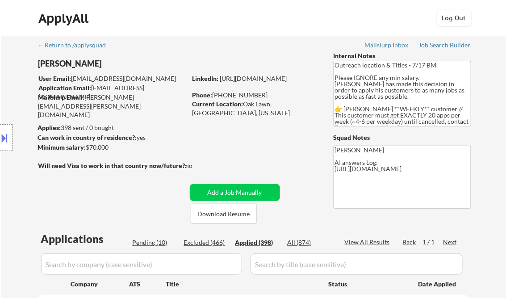
select select ""applied""
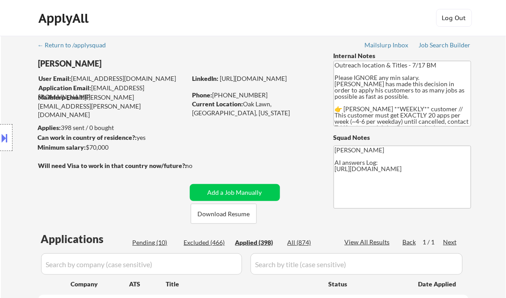
select select ""applied""
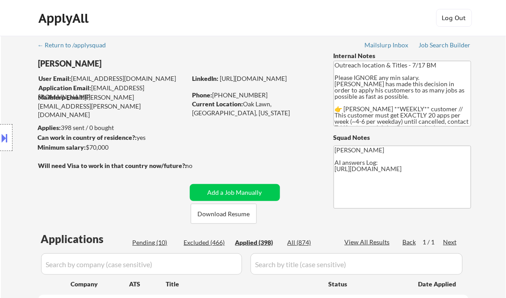
select select ""applied""
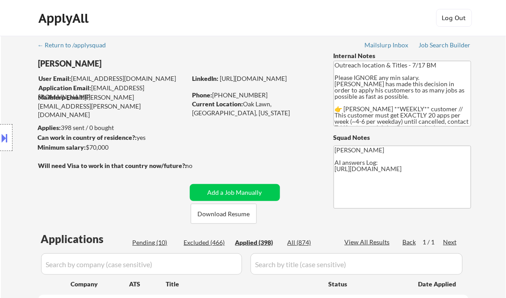
select select ""applied""
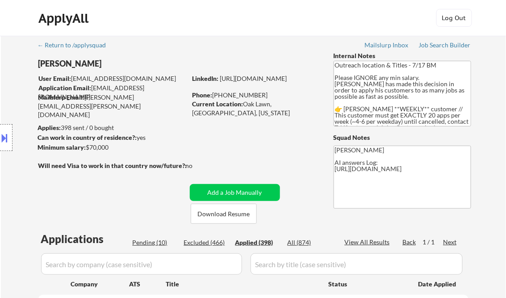
select select ""applied""
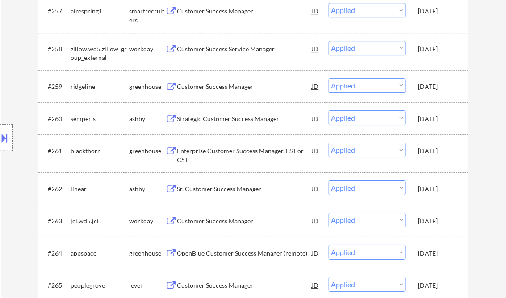
scroll to position [8918, 0]
